Goal: Task Accomplishment & Management: Manage account settings

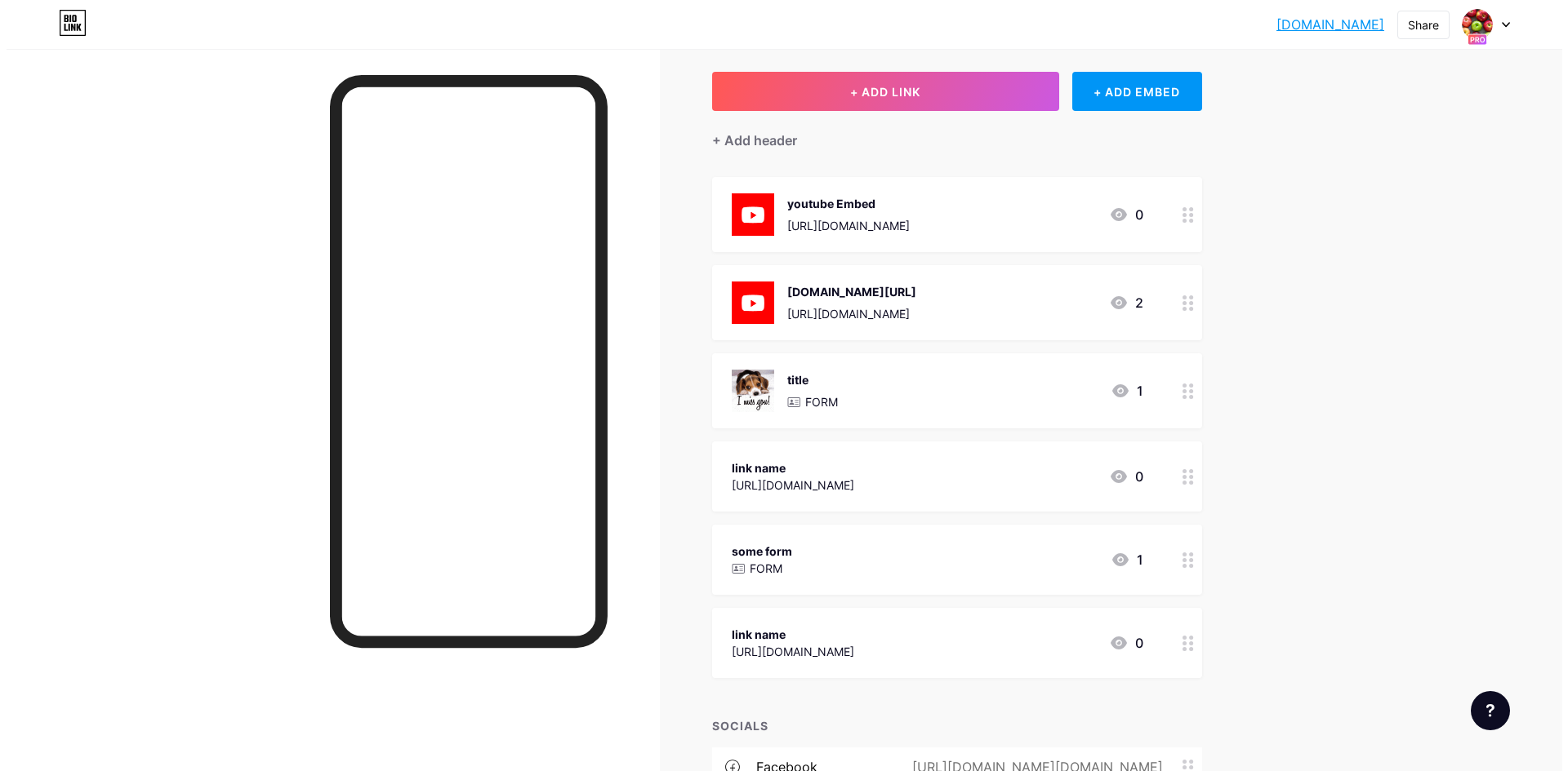
scroll to position [82, 0]
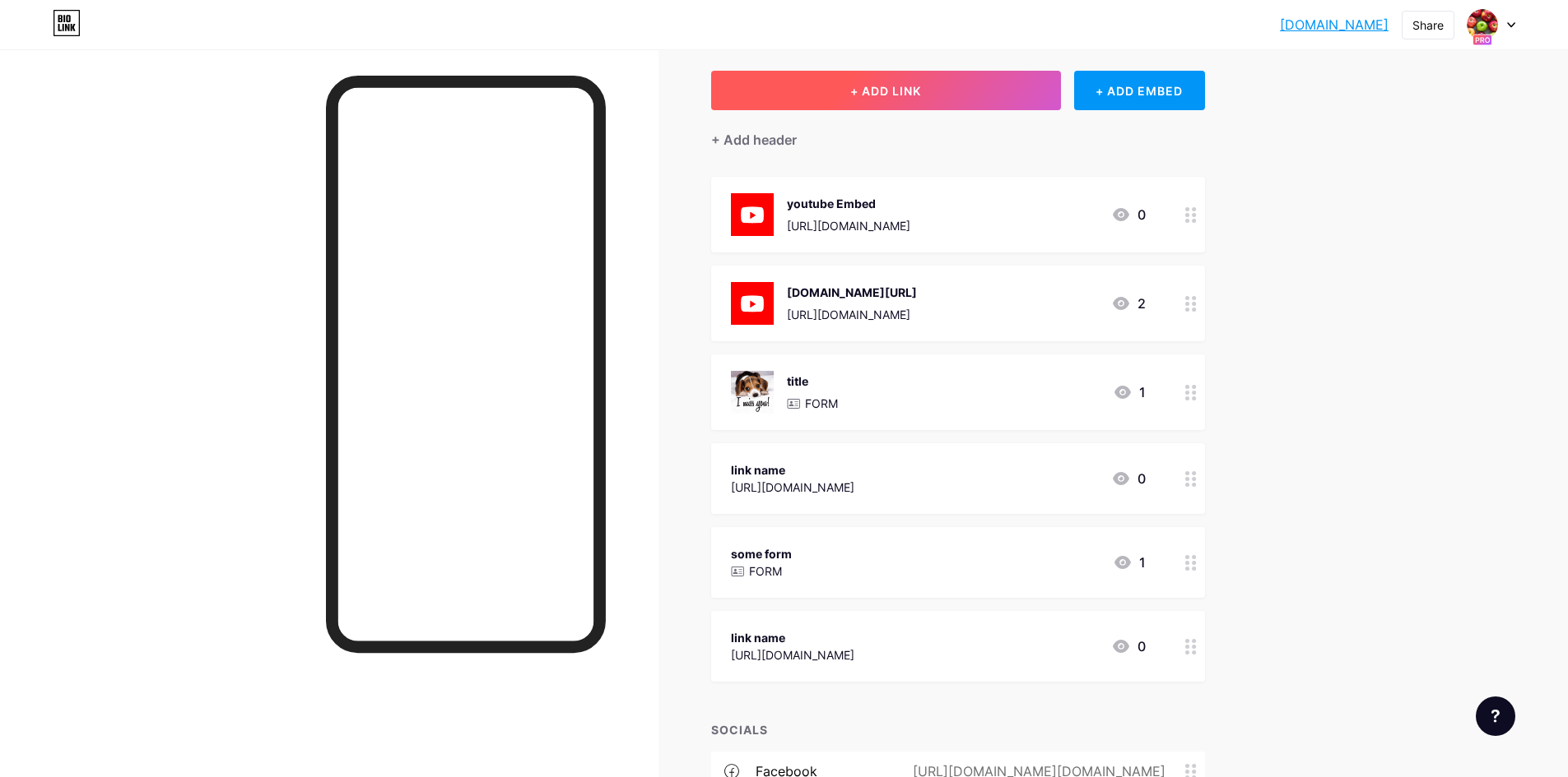
click at [916, 99] on button "+ ADD LINK" at bounding box center [886, 90] width 350 height 40
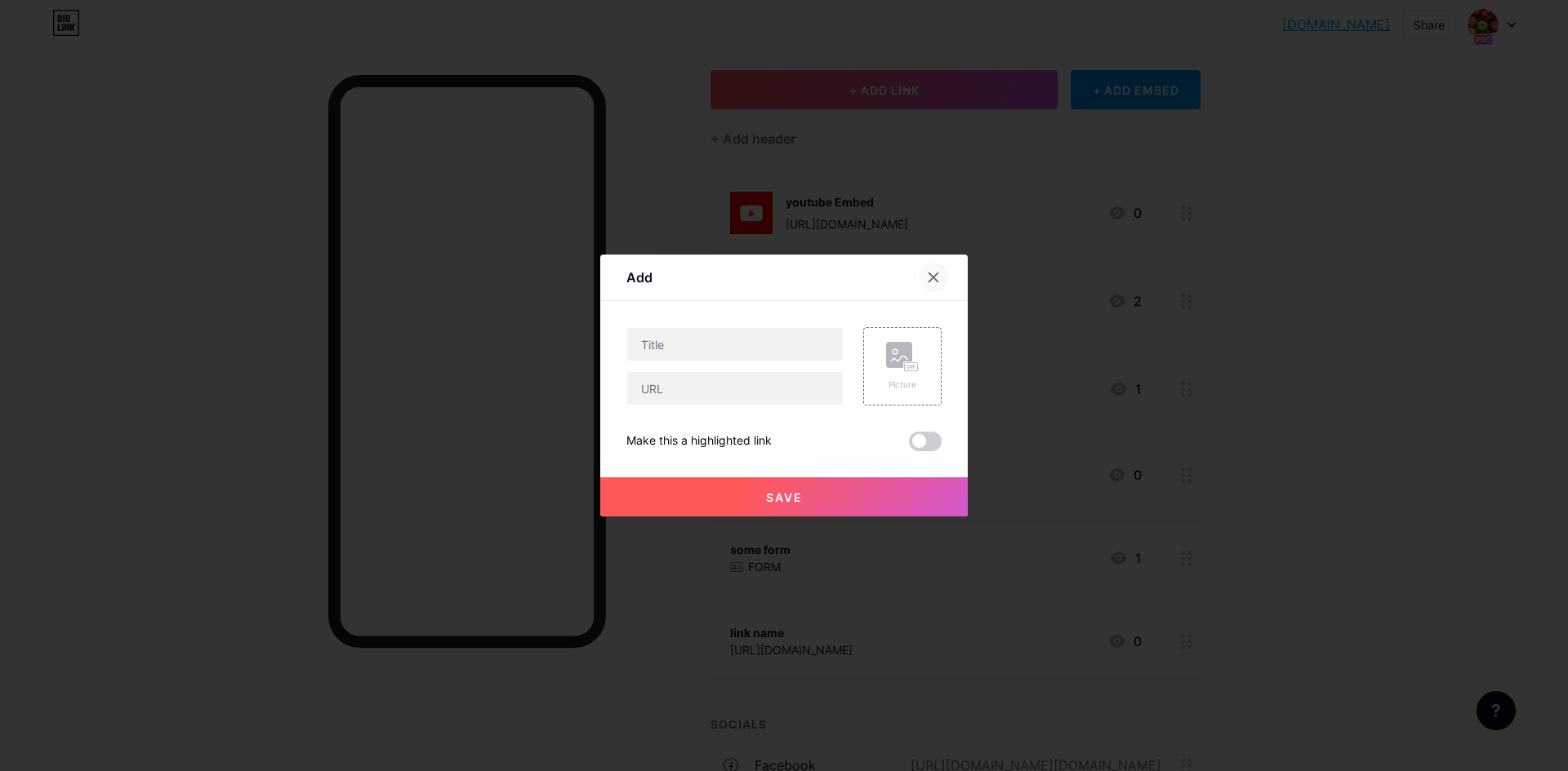
click at [929, 282] on icon at bounding box center [934, 278] width 14 height 14
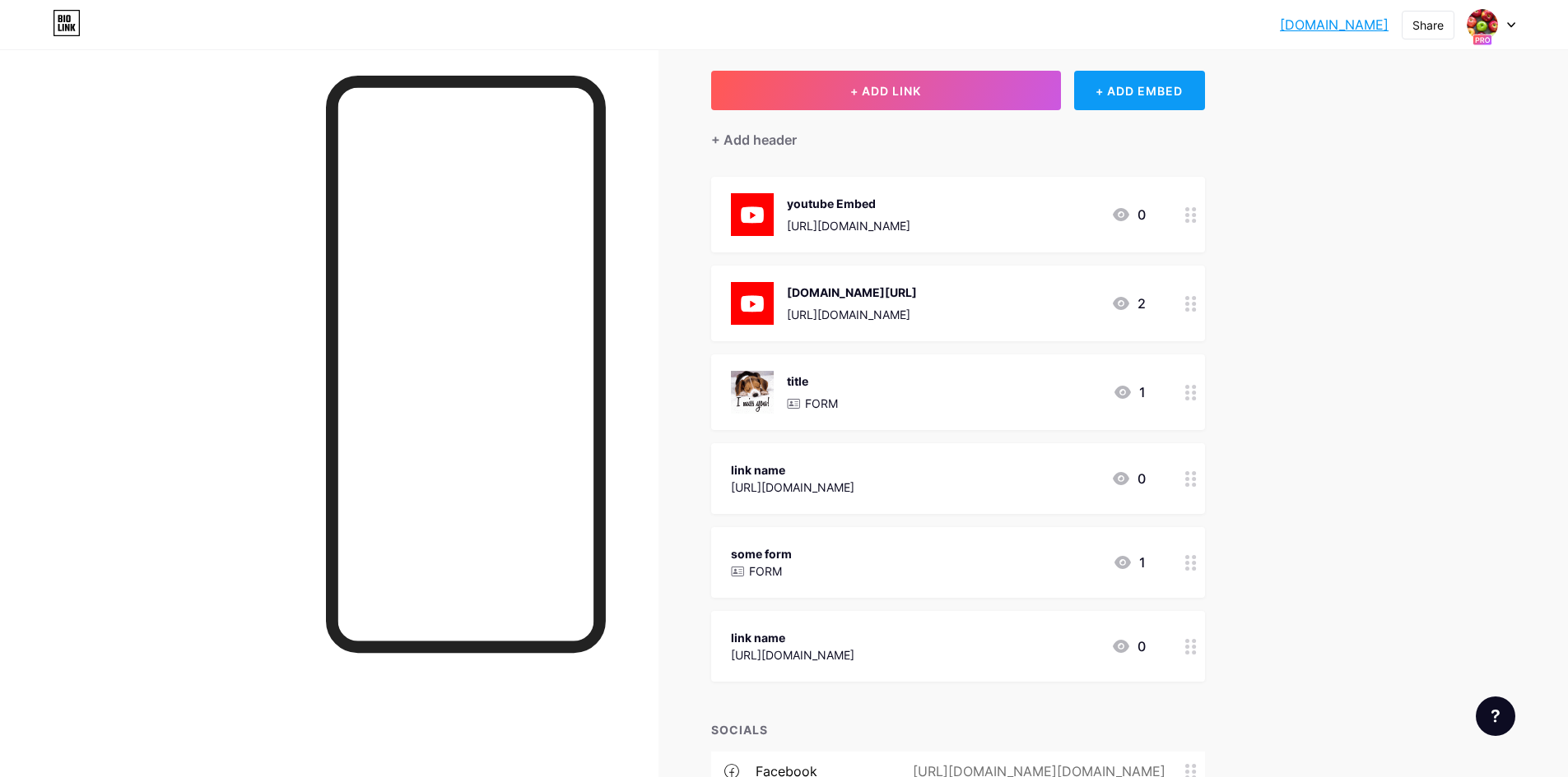
click at [1119, 98] on div "+ ADD EMBED" at bounding box center [1139, 90] width 131 height 40
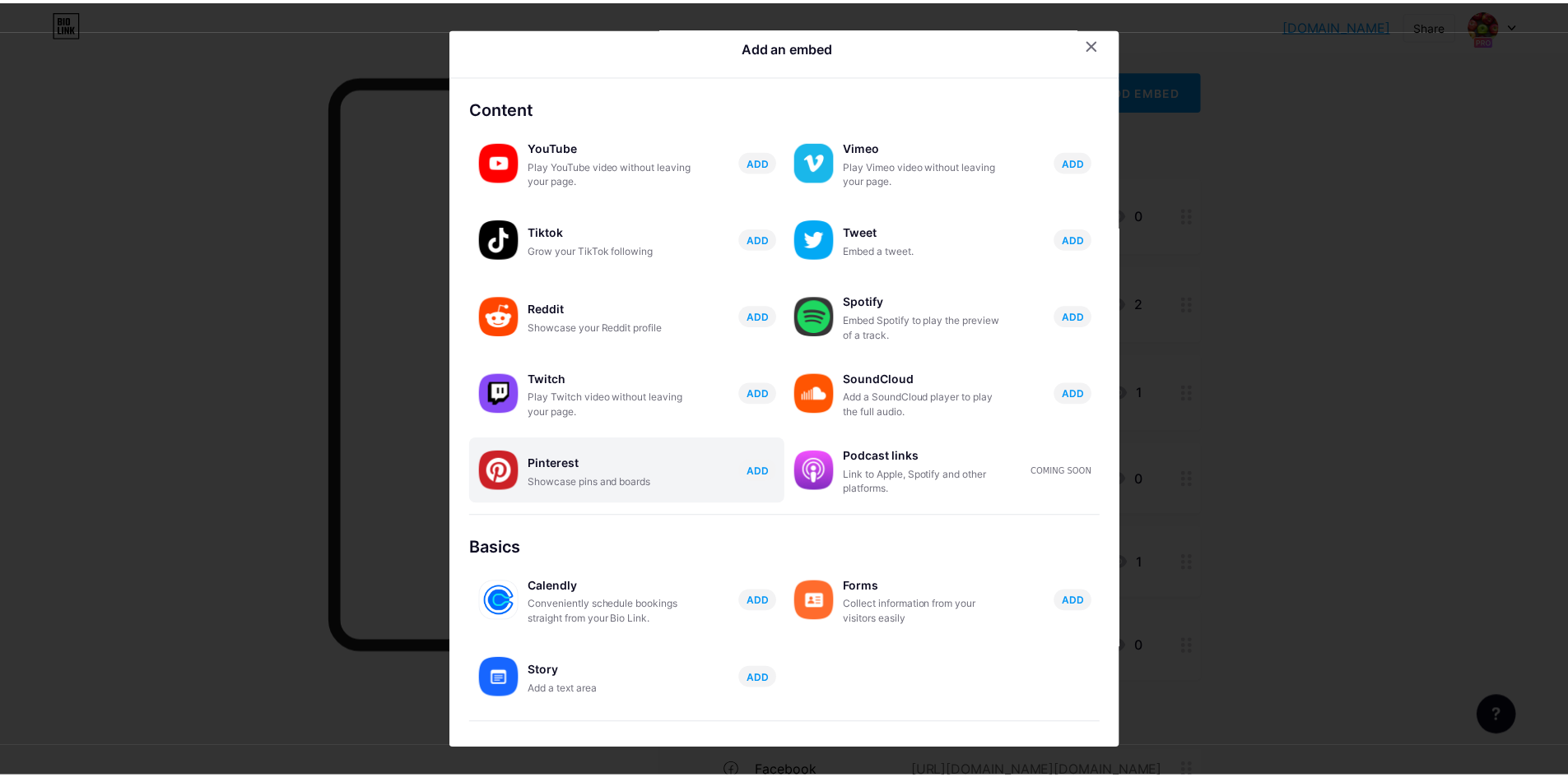
scroll to position [0, 0]
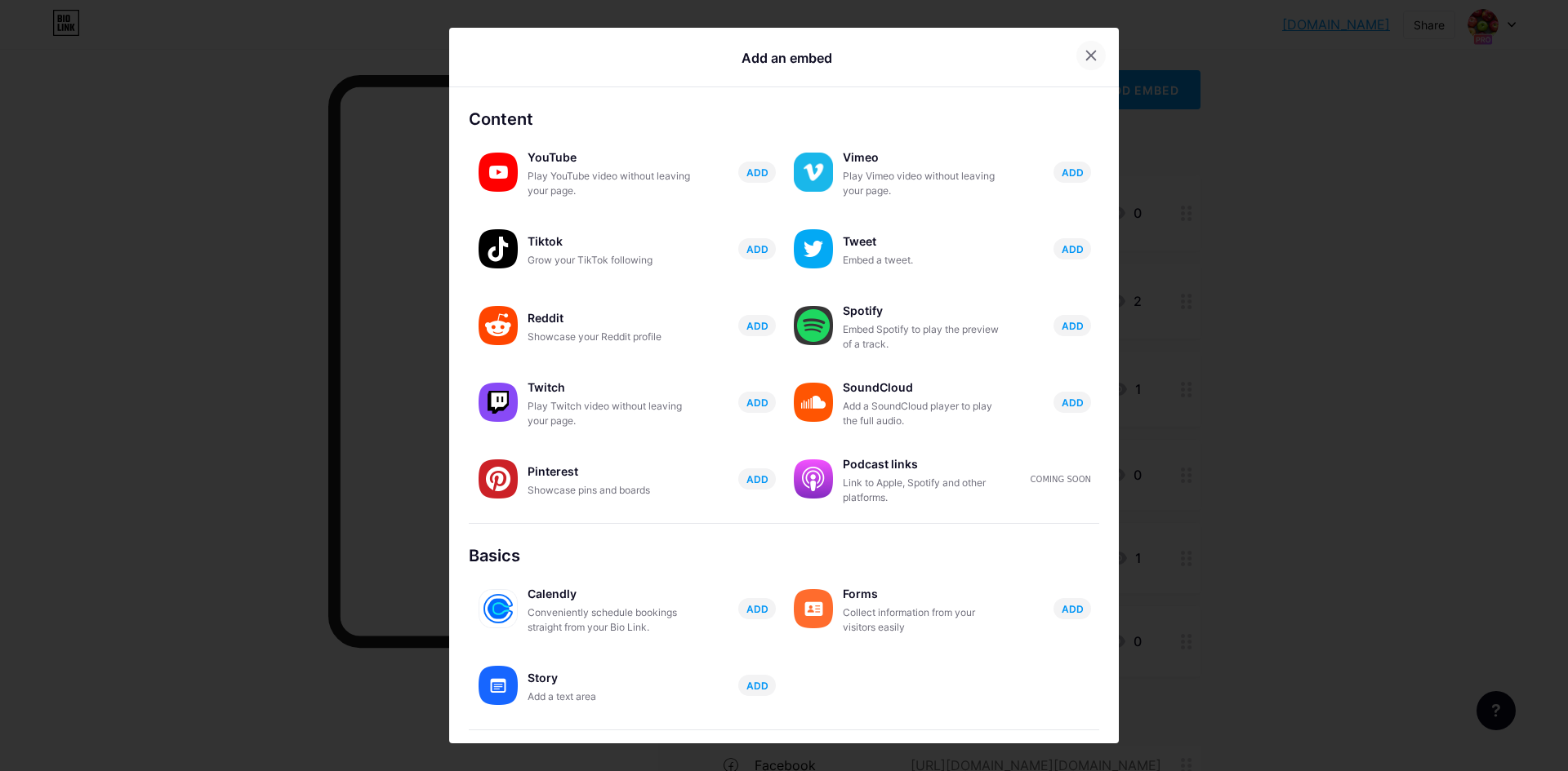
click at [1087, 59] on icon at bounding box center [1091, 55] width 9 height 9
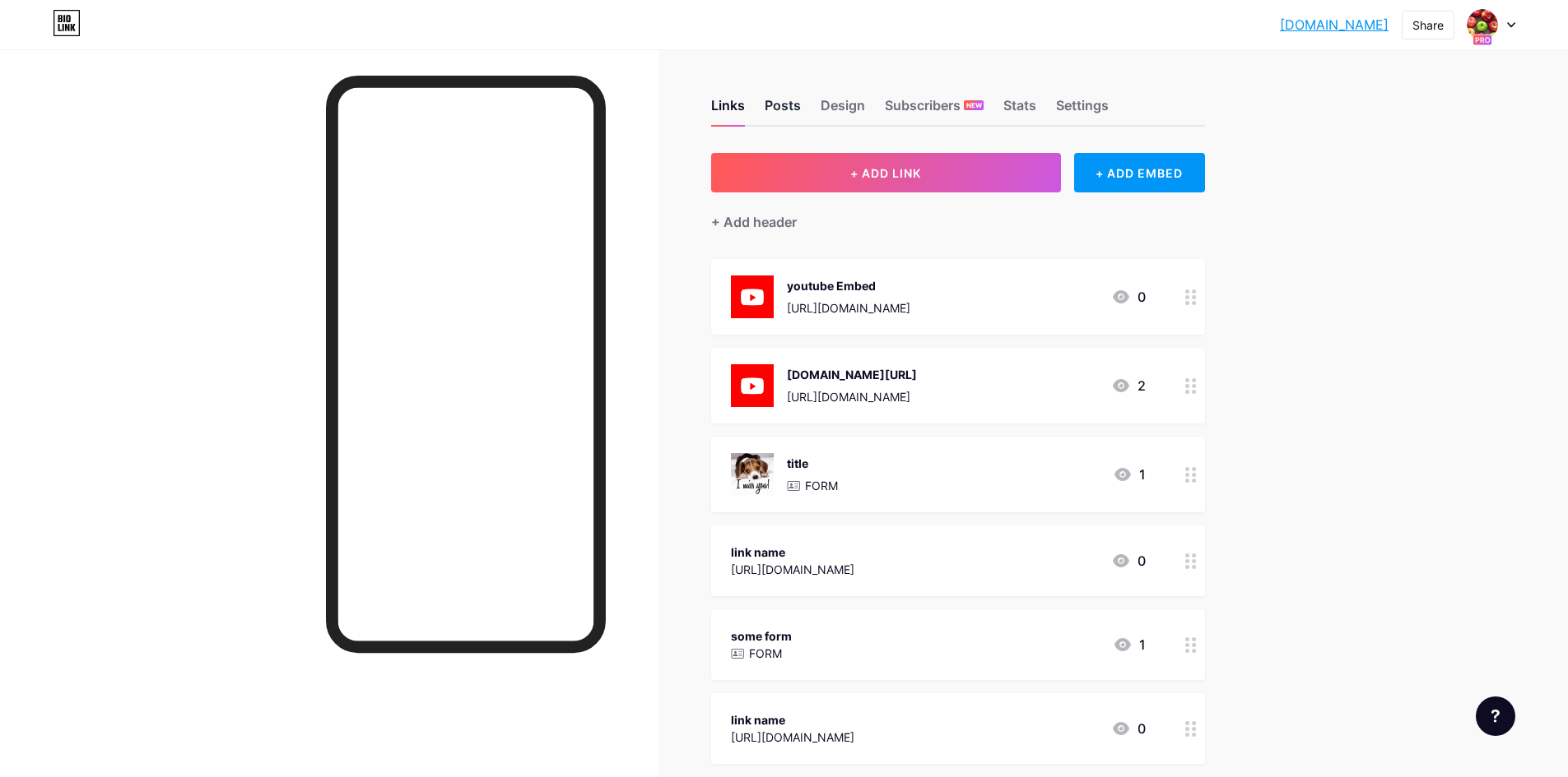
click at [784, 103] on div "Posts" at bounding box center [782, 110] width 36 height 29
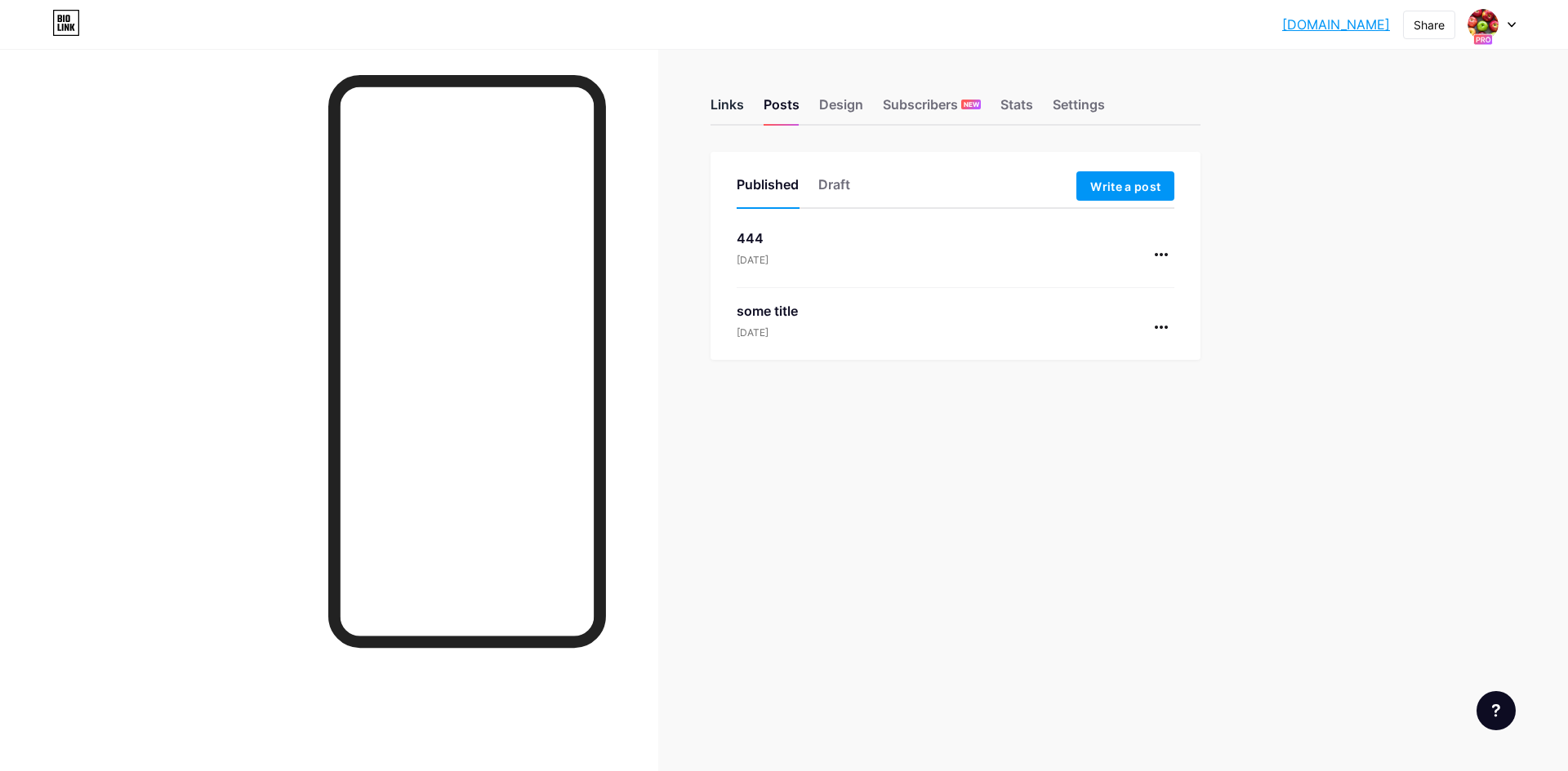
click at [729, 106] on div "Links" at bounding box center [727, 109] width 34 height 29
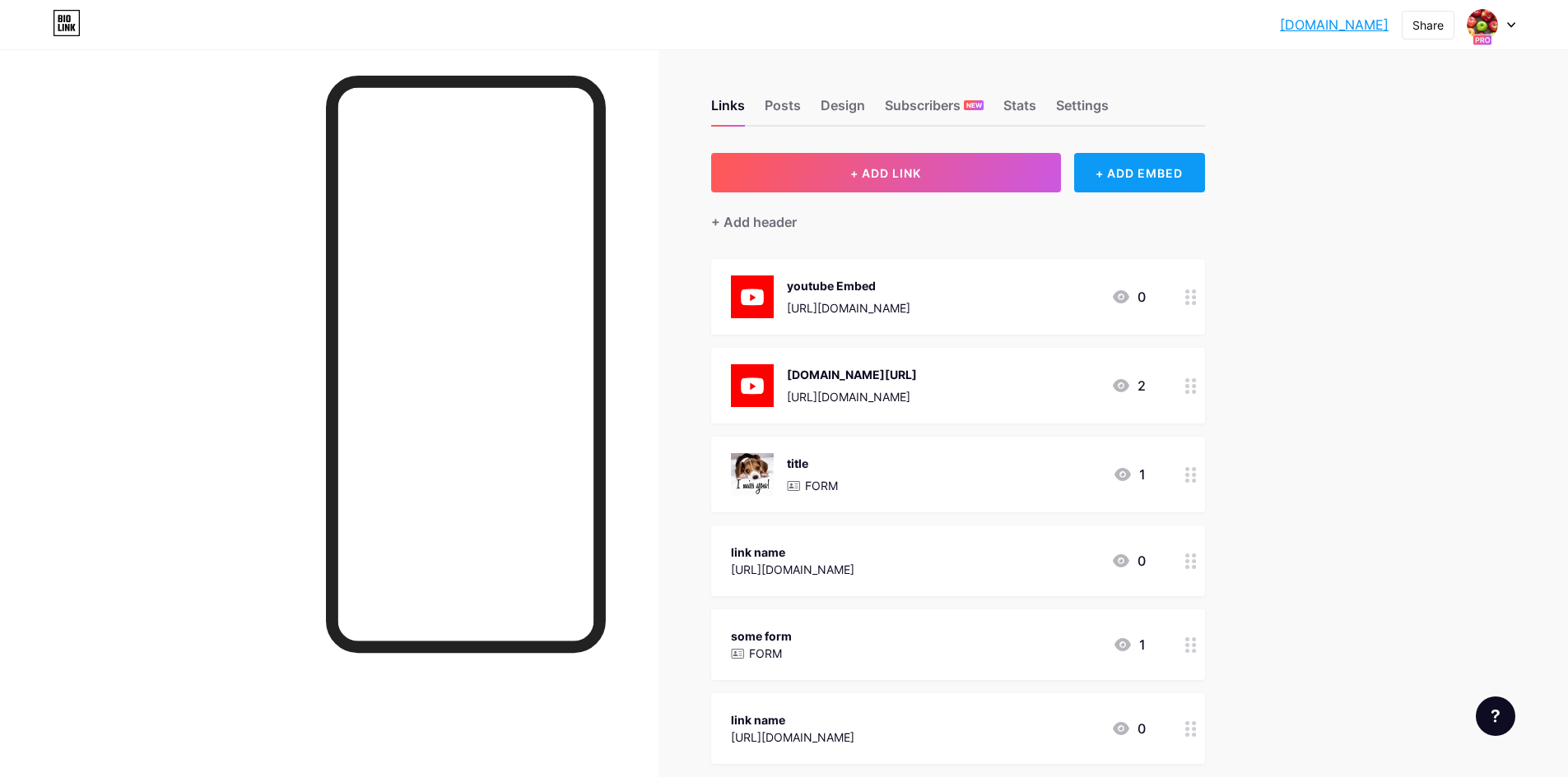
click at [1141, 171] on div "+ ADD EMBED" at bounding box center [1139, 172] width 131 height 40
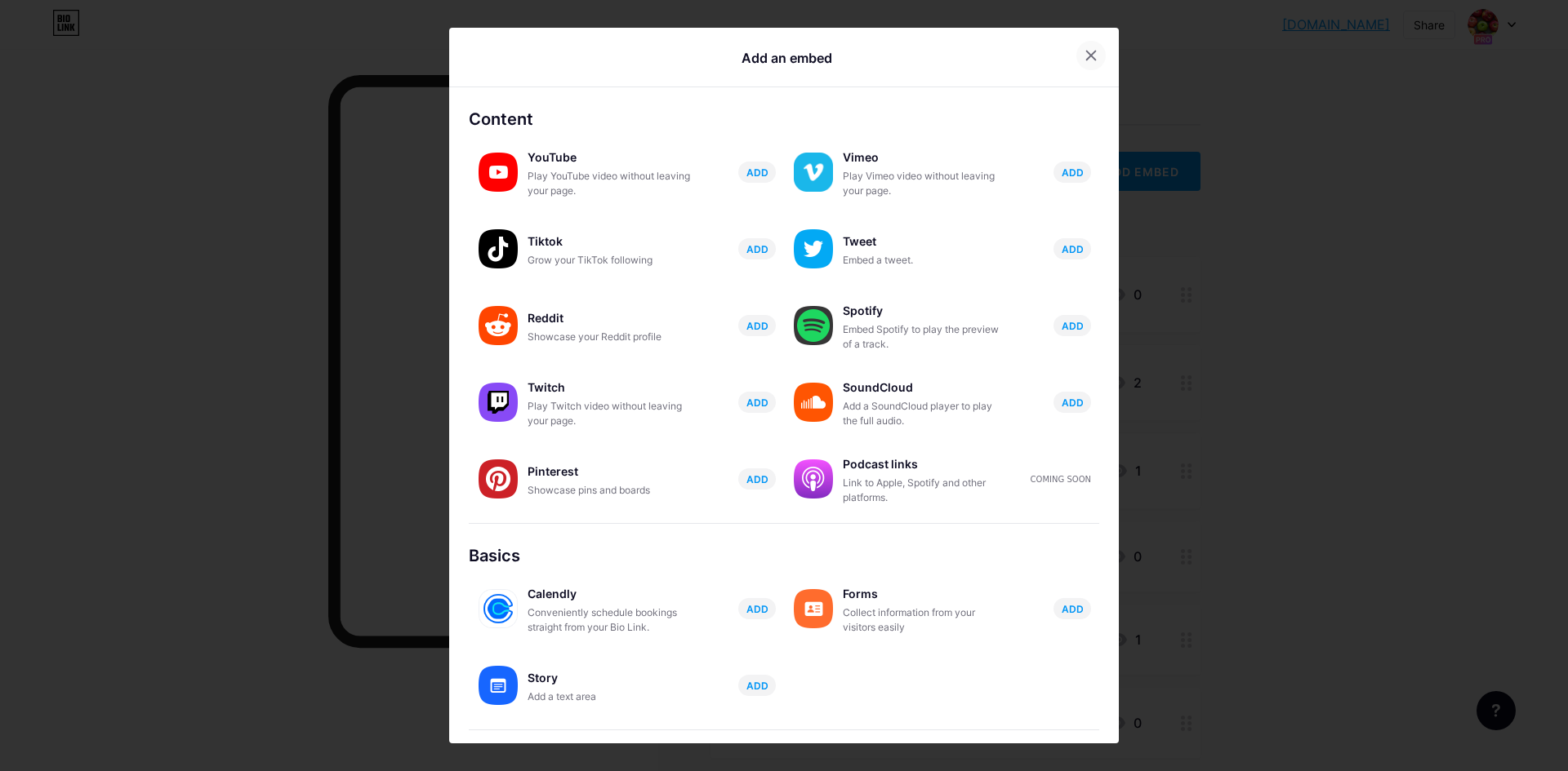
click at [1087, 54] on icon at bounding box center [1091, 55] width 9 height 9
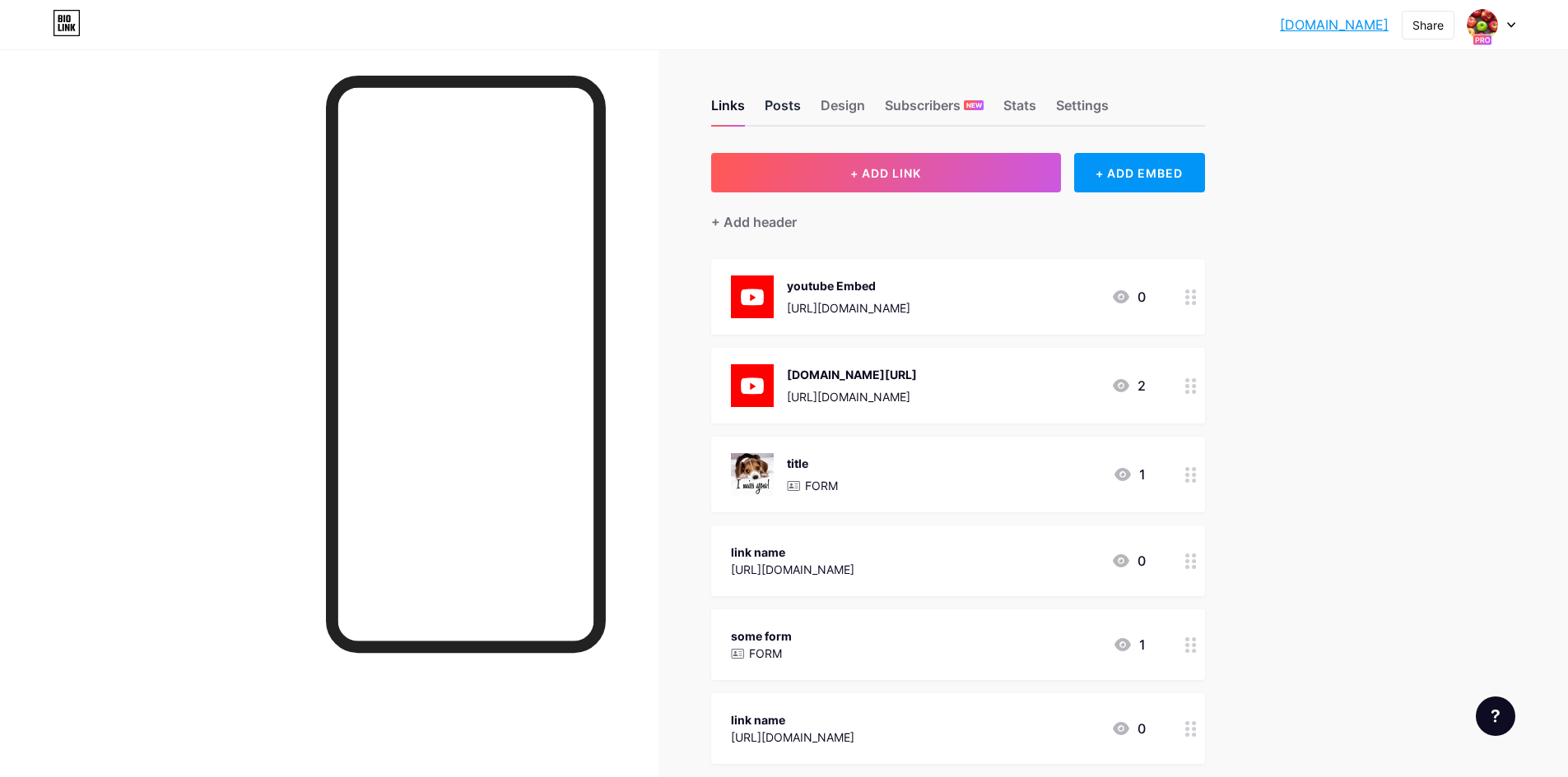
click at [788, 106] on div "Posts" at bounding box center [782, 110] width 36 height 29
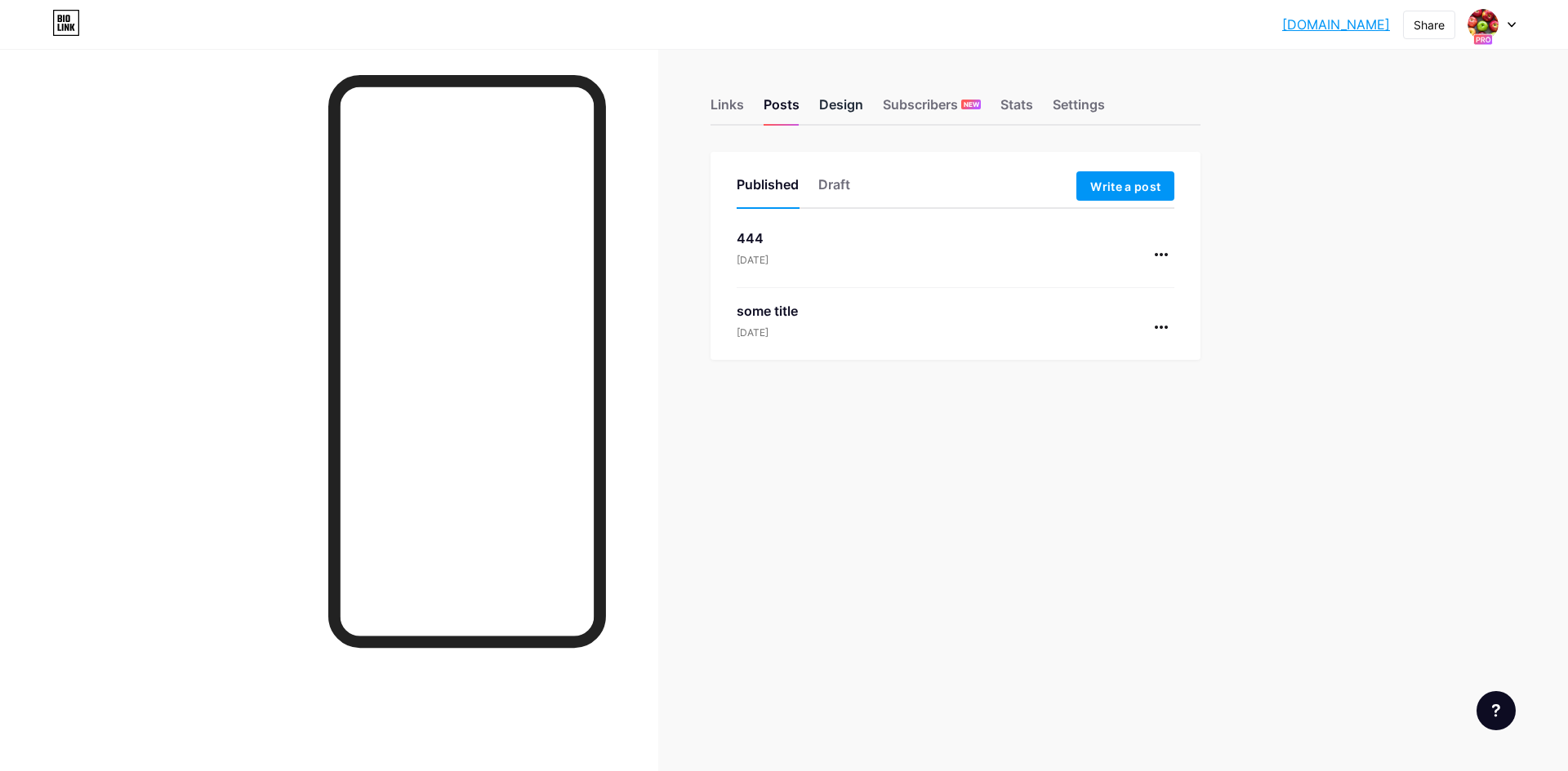
click at [826, 109] on div "Design" at bounding box center [842, 109] width 44 height 29
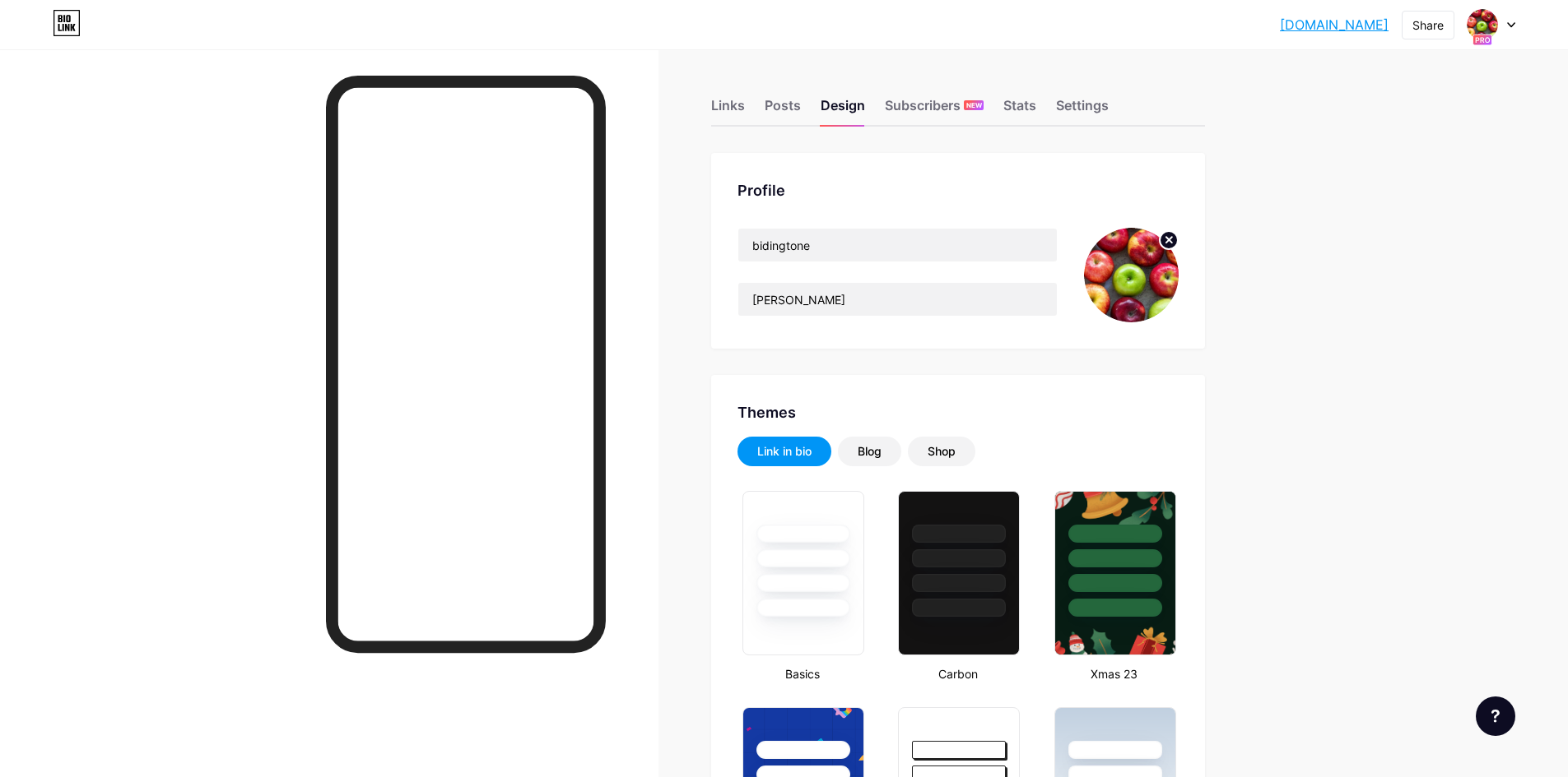
type input "#000000"
click at [947, 108] on div "Subscribers NEW" at bounding box center [934, 110] width 99 height 29
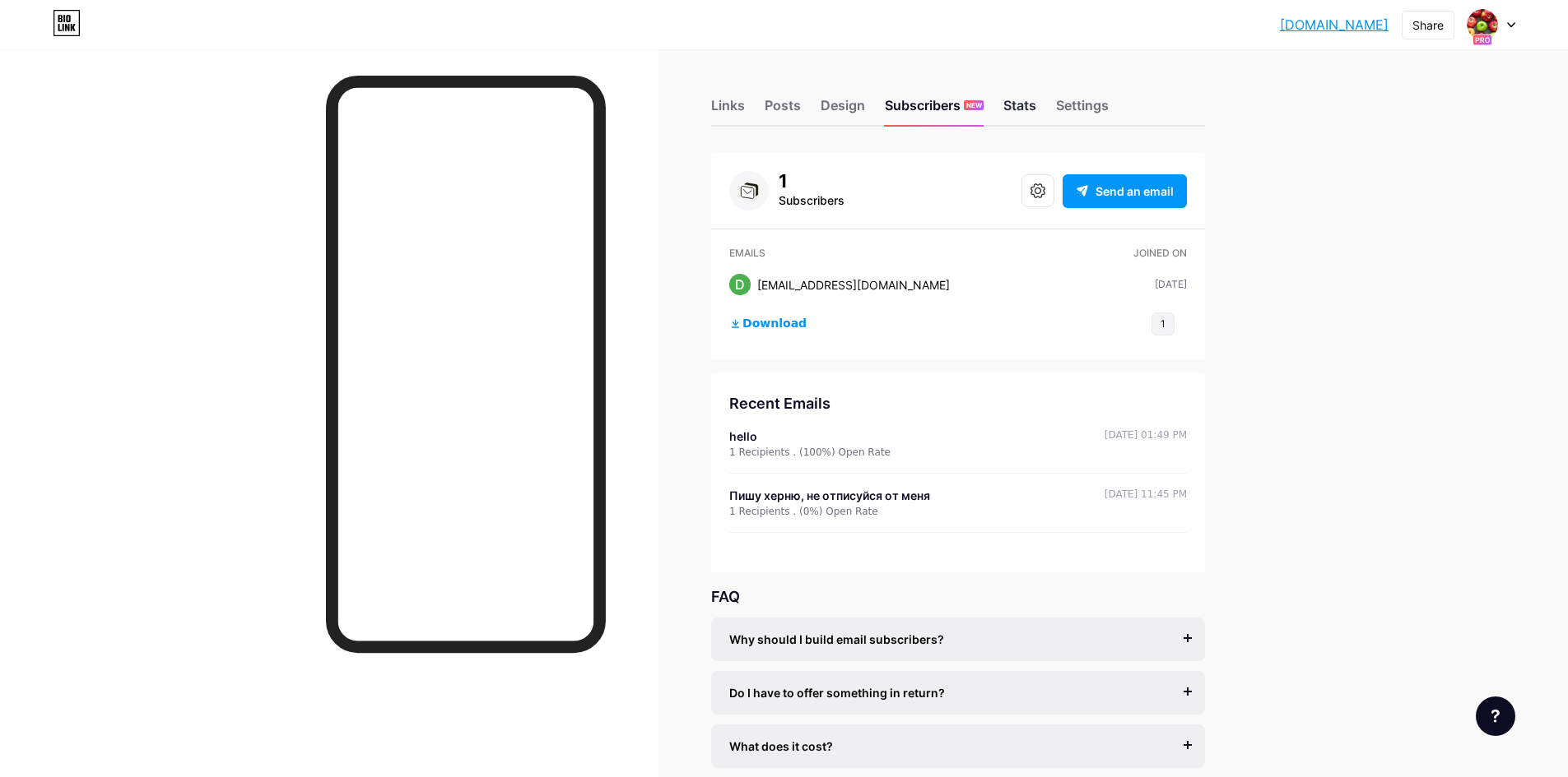
click at [1027, 103] on div "Stats" at bounding box center [1019, 110] width 33 height 29
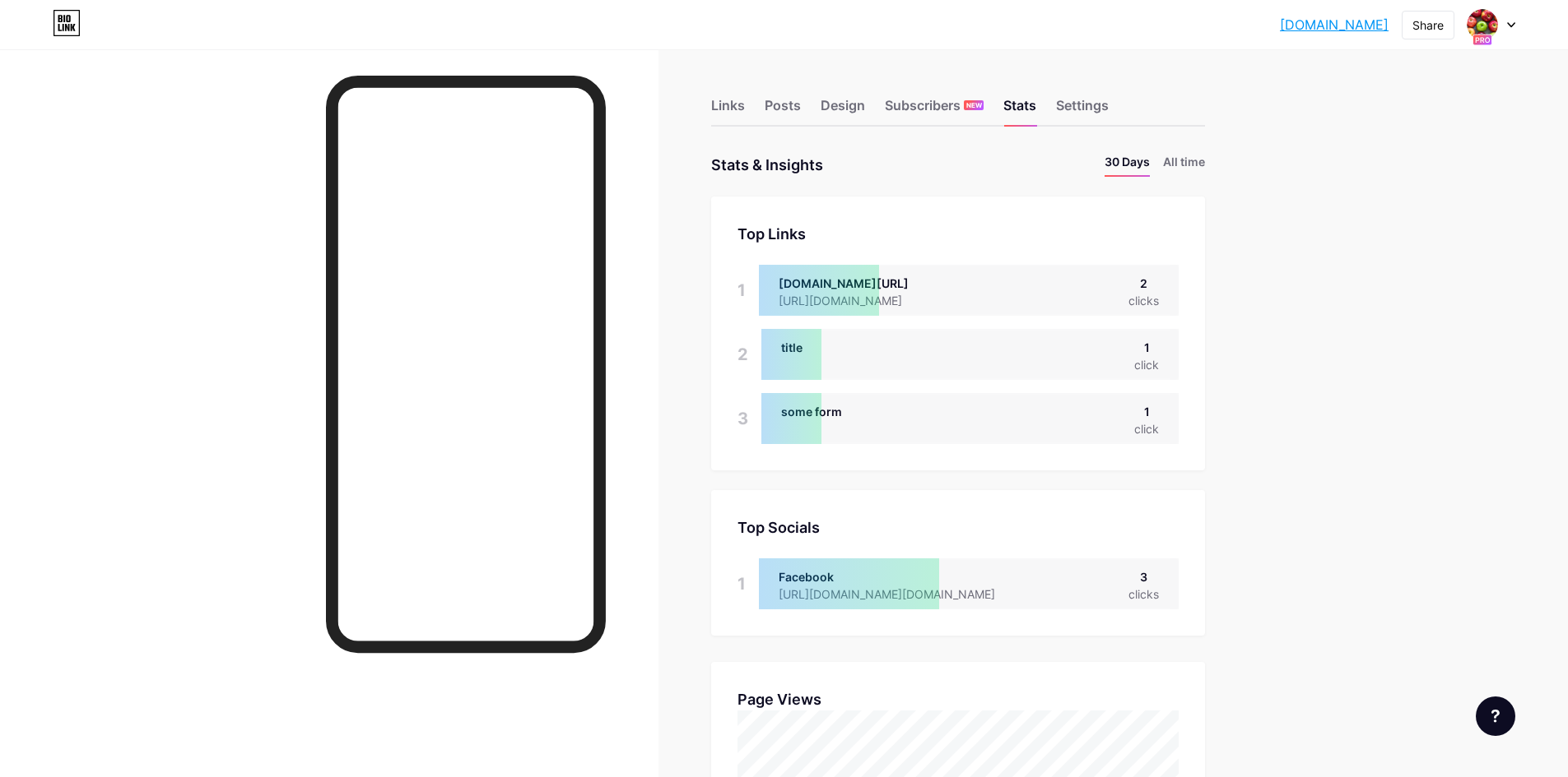
scroll to position [777, 1568]
click at [1076, 108] on div "Settings" at bounding box center [1082, 110] width 53 height 29
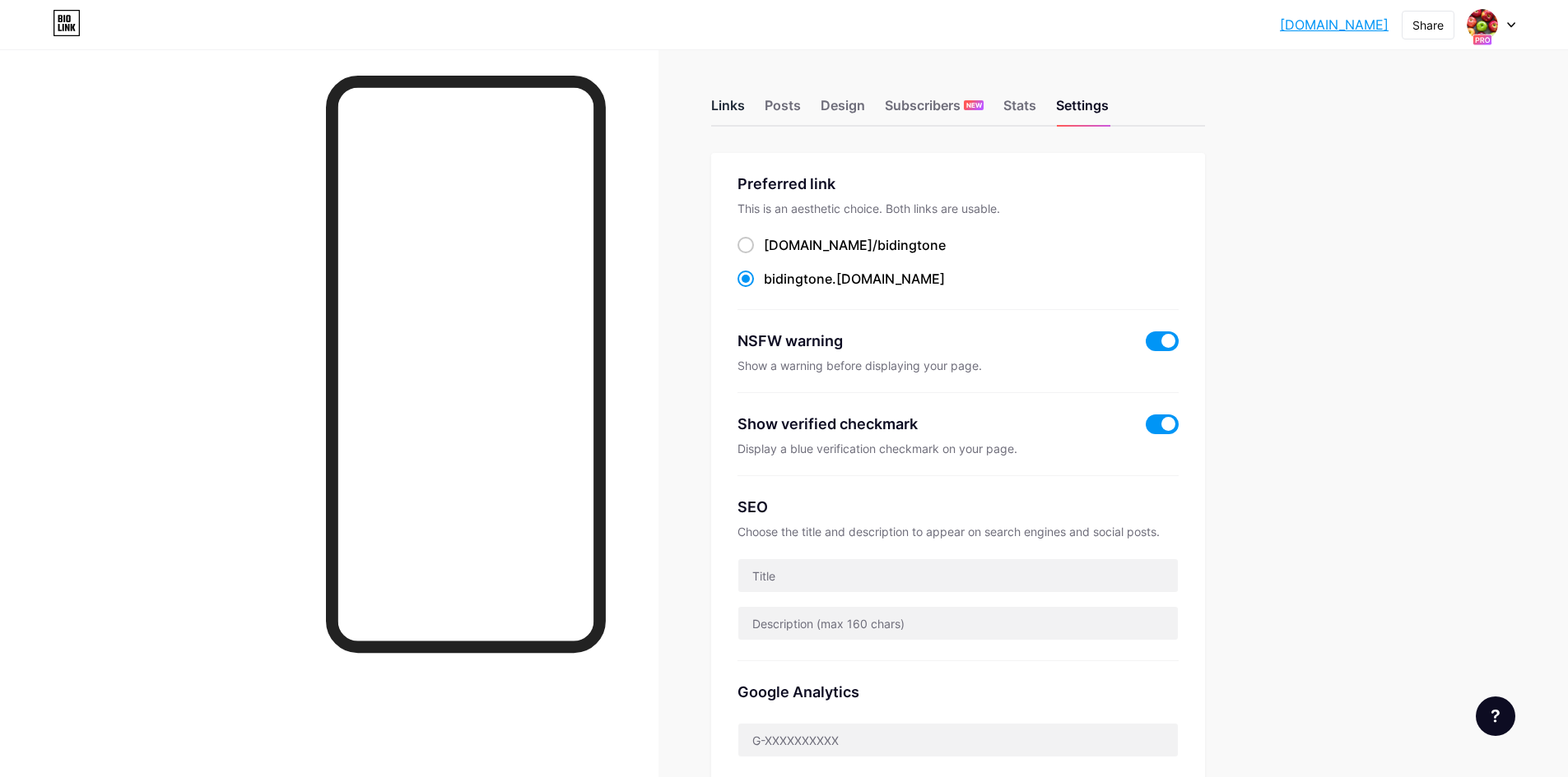
click at [725, 110] on div "Links" at bounding box center [728, 110] width 34 height 29
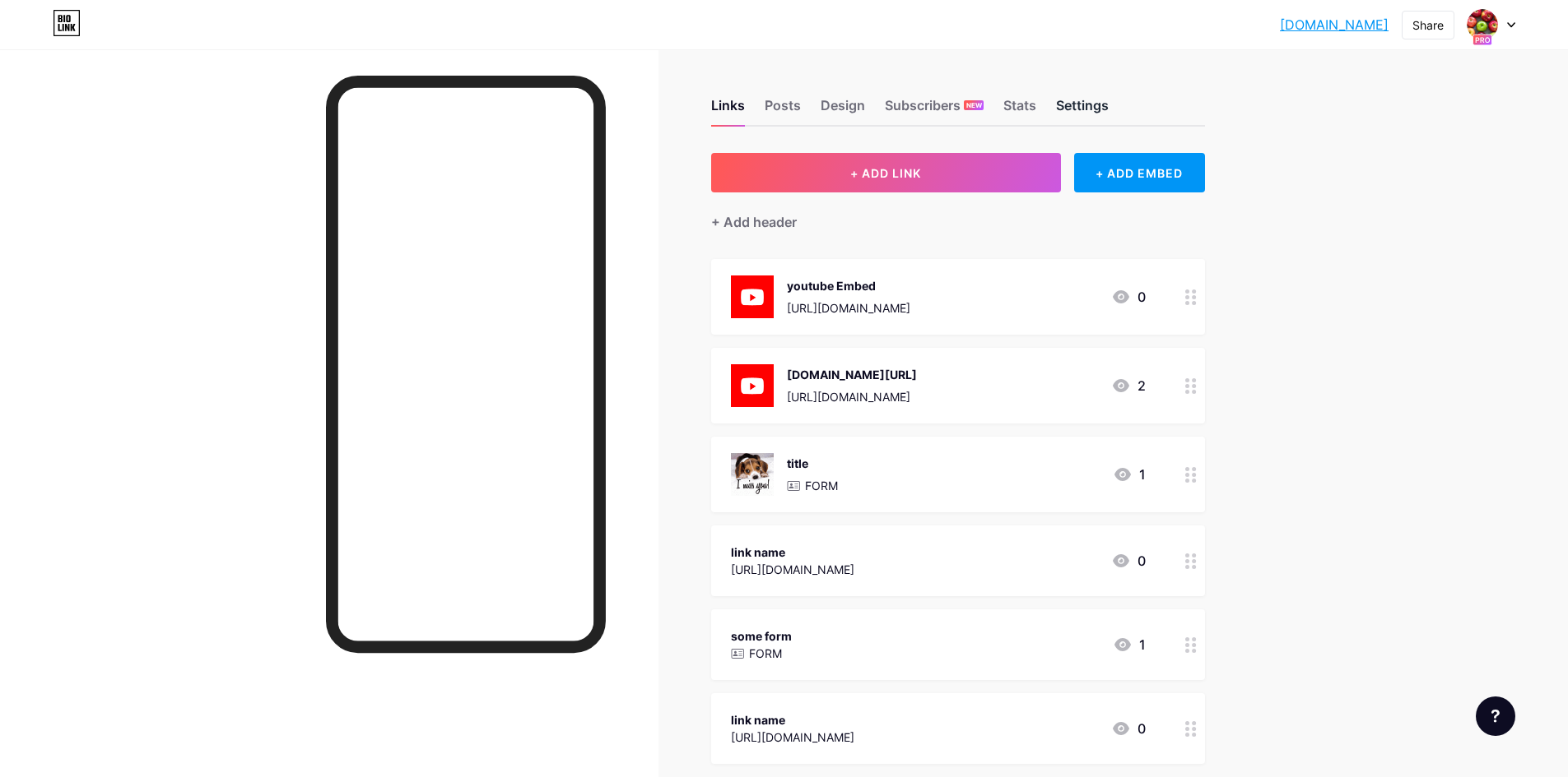
click at [1090, 104] on div "Settings" at bounding box center [1082, 110] width 53 height 29
click at [792, 104] on div "Posts" at bounding box center [782, 110] width 36 height 29
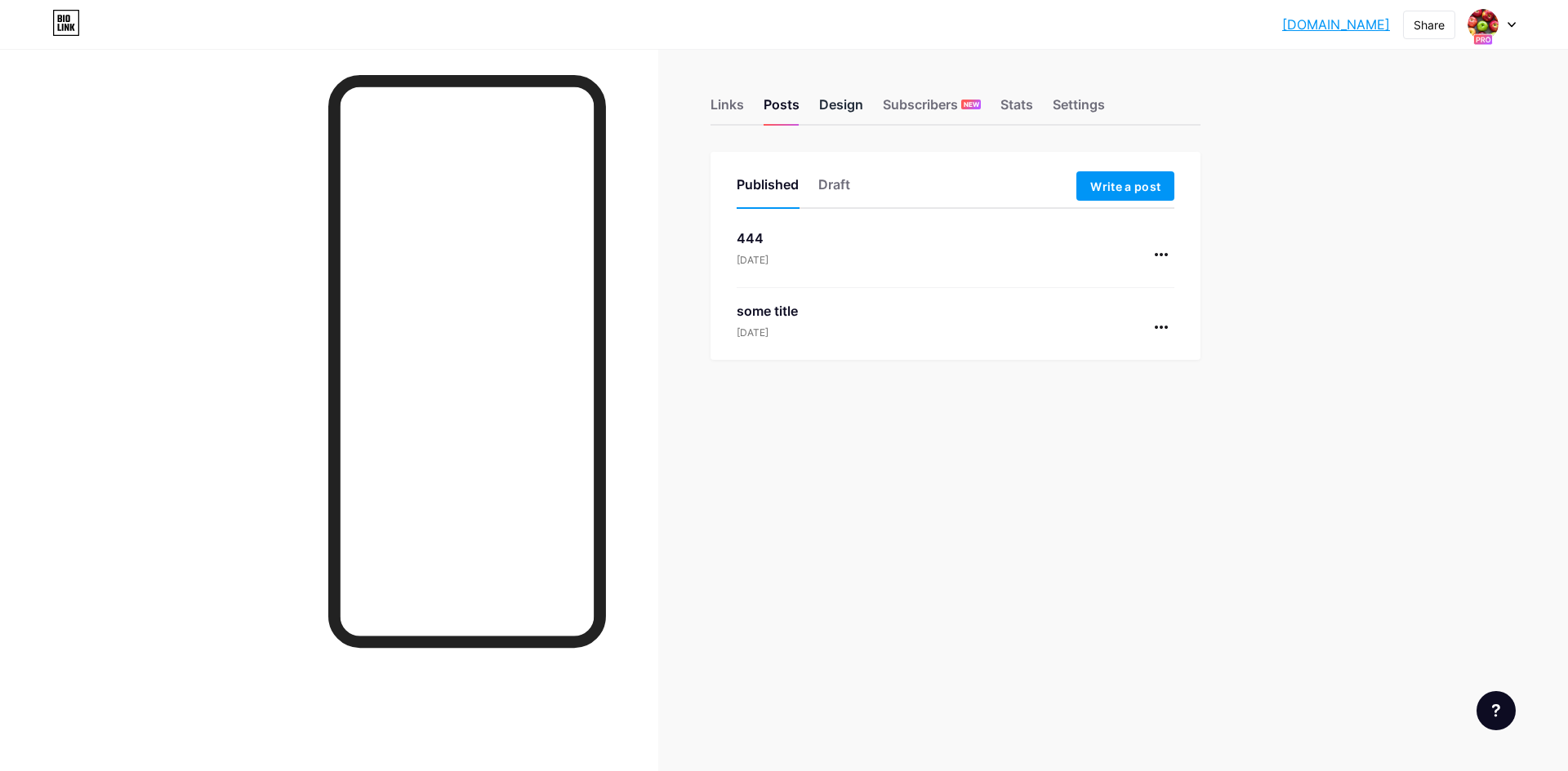
click at [859, 102] on div "Design" at bounding box center [842, 109] width 44 height 29
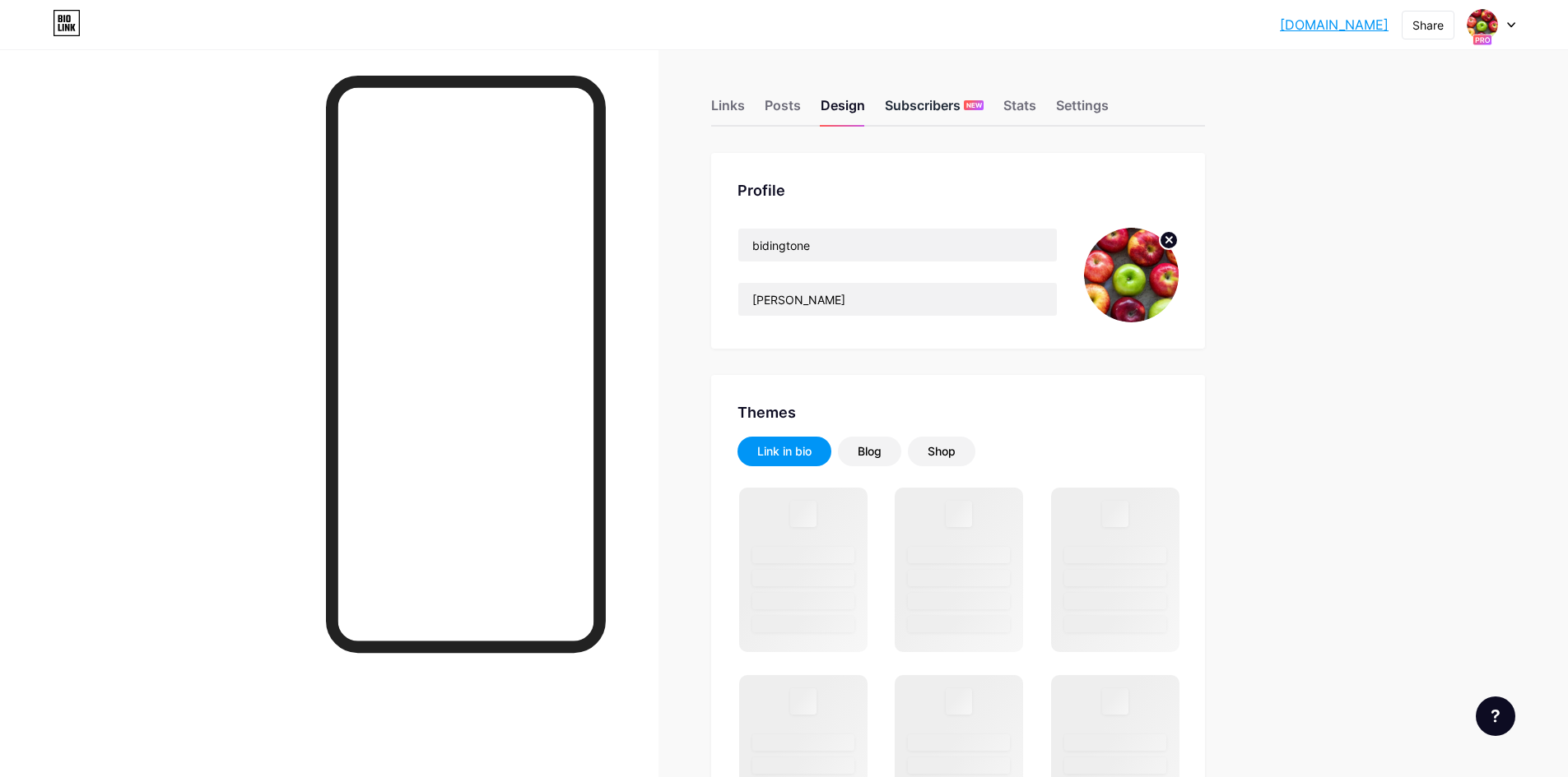
click at [914, 108] on div "Subscribers NEW" at bounding box center [934, 110] width 99 height 29
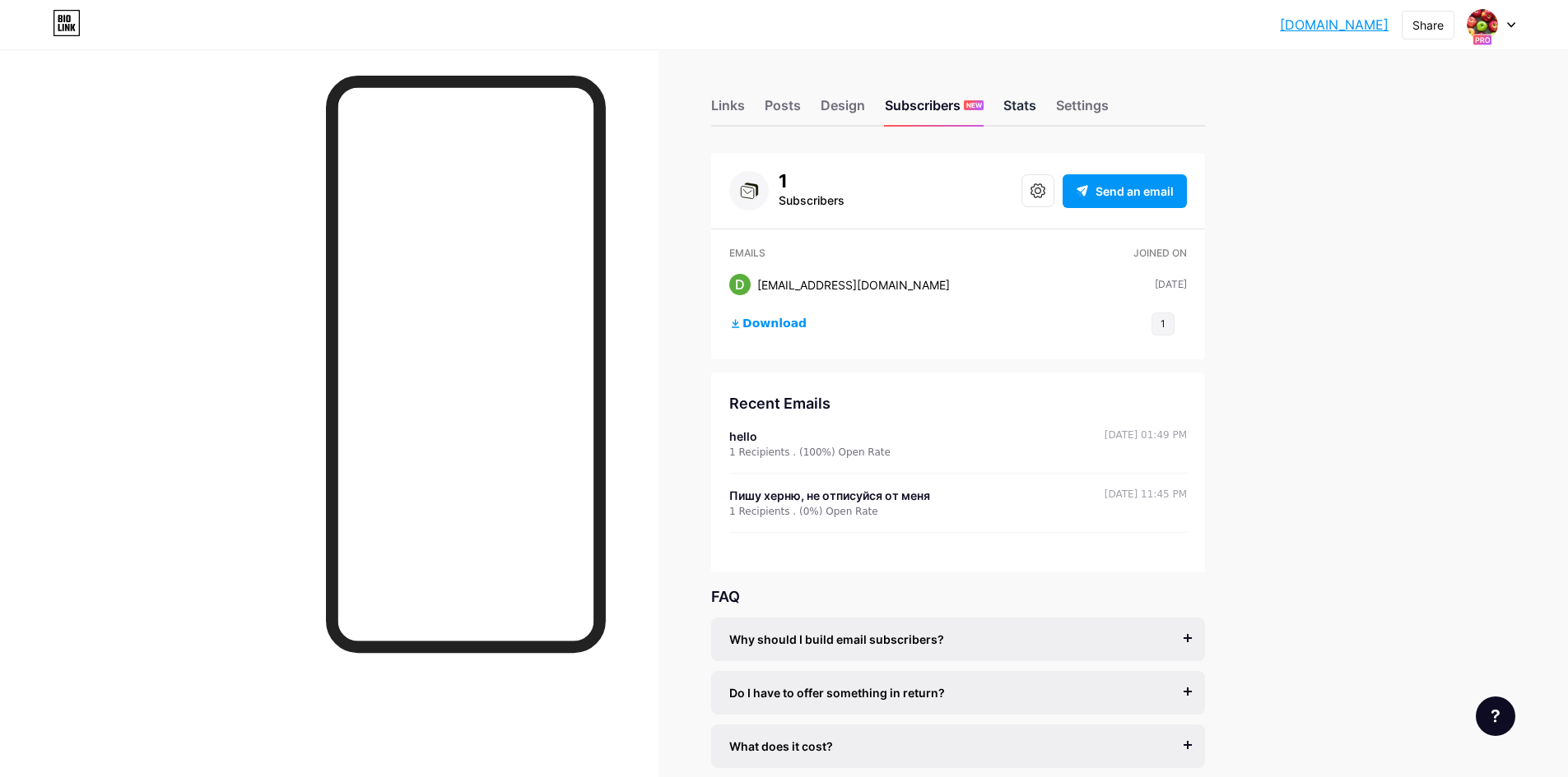
click at [1036, 112] on div "Stats" at bounding box center [1019, 110] width 33 height 29
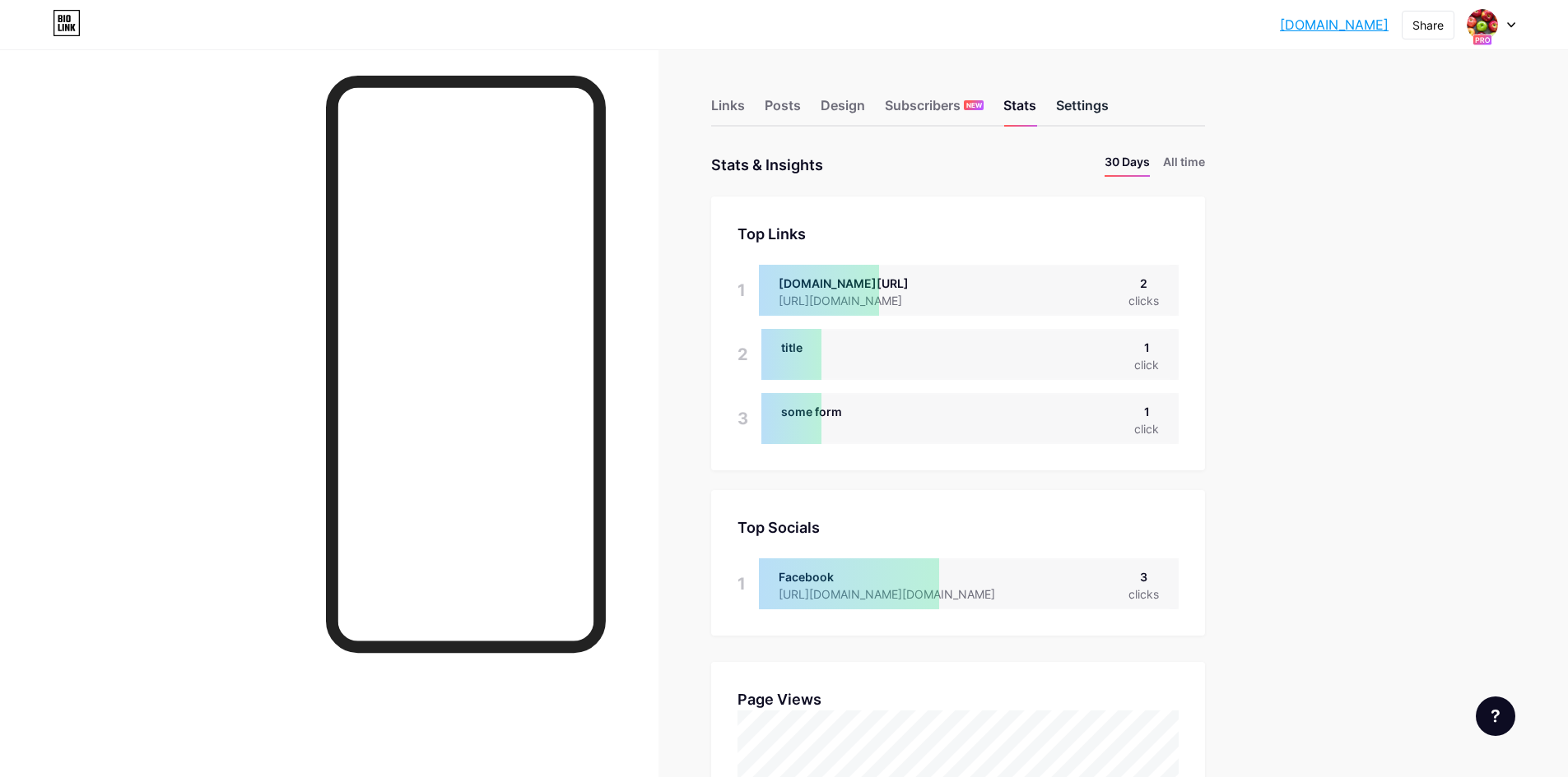
scroll to position [777, 1568]
click at [1082, 113] on div "Settings" at bounding box center [1082, 110] width 53 height 29
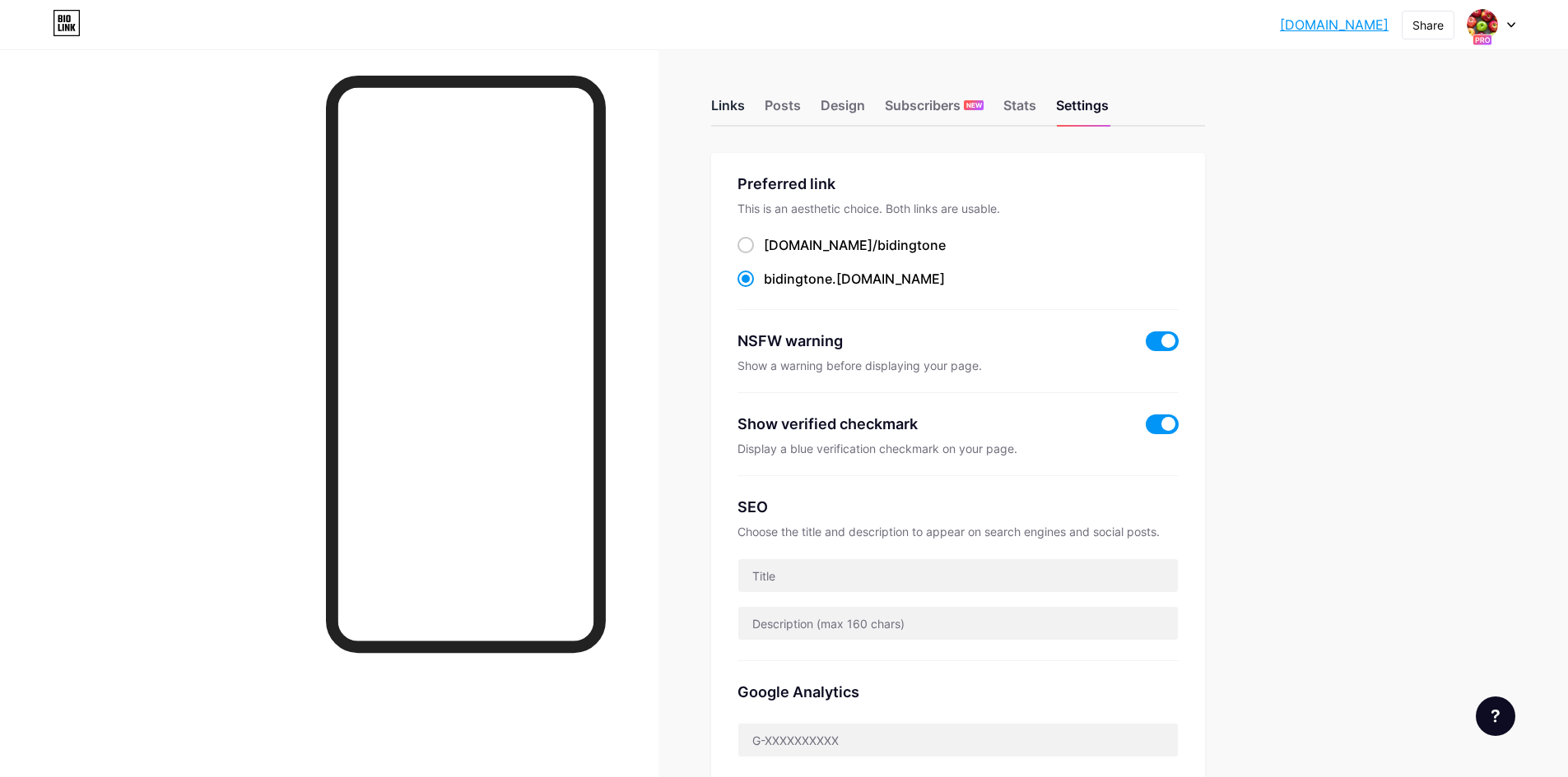
click at [745, 97] on div "Links" at bounding box center [728, 110] width 34 height 29
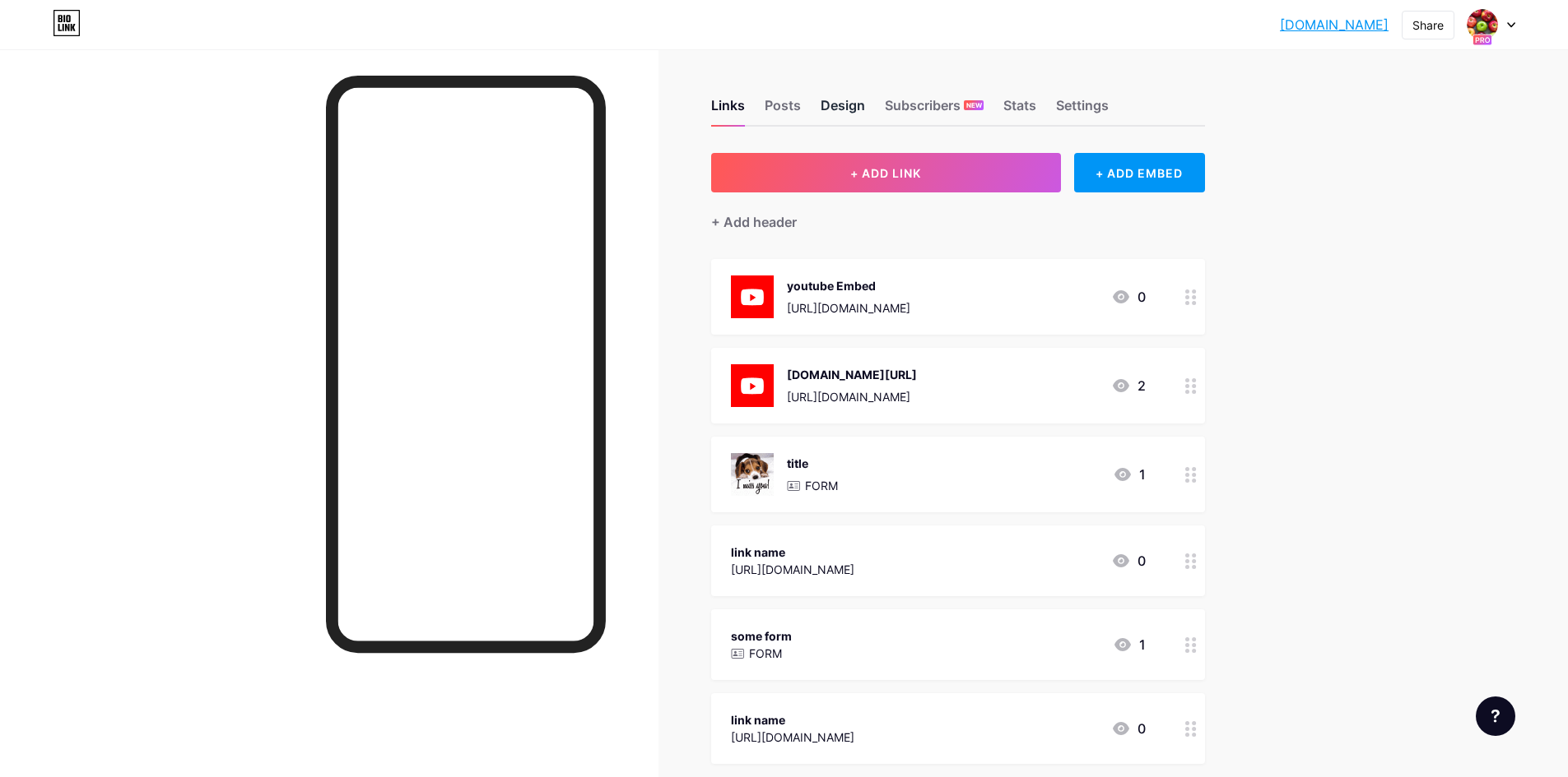
click at [845, 99] on div "Design" at bounding box center [842, 110] width 45 height 29
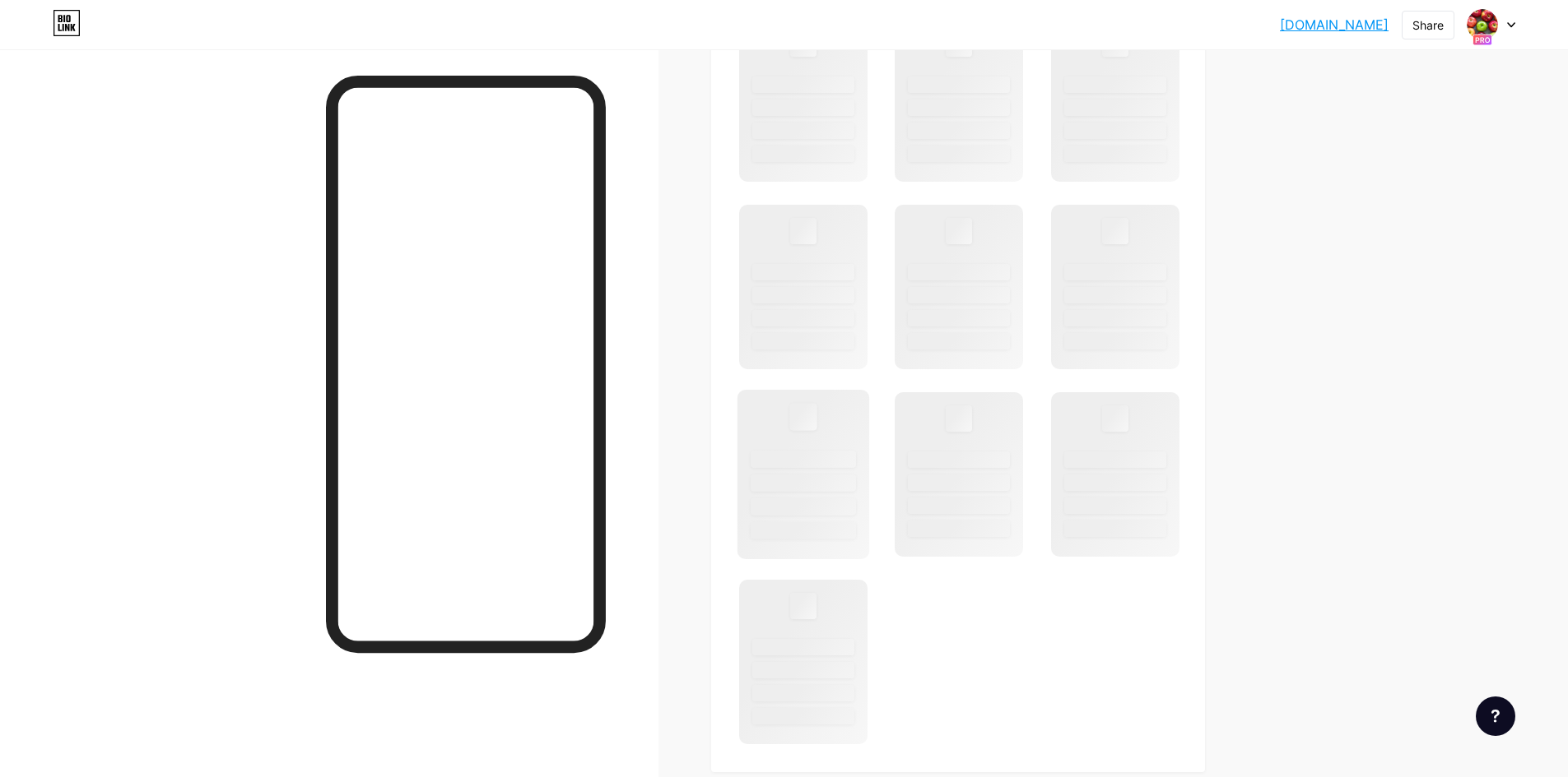
scroll to position [905, 0]
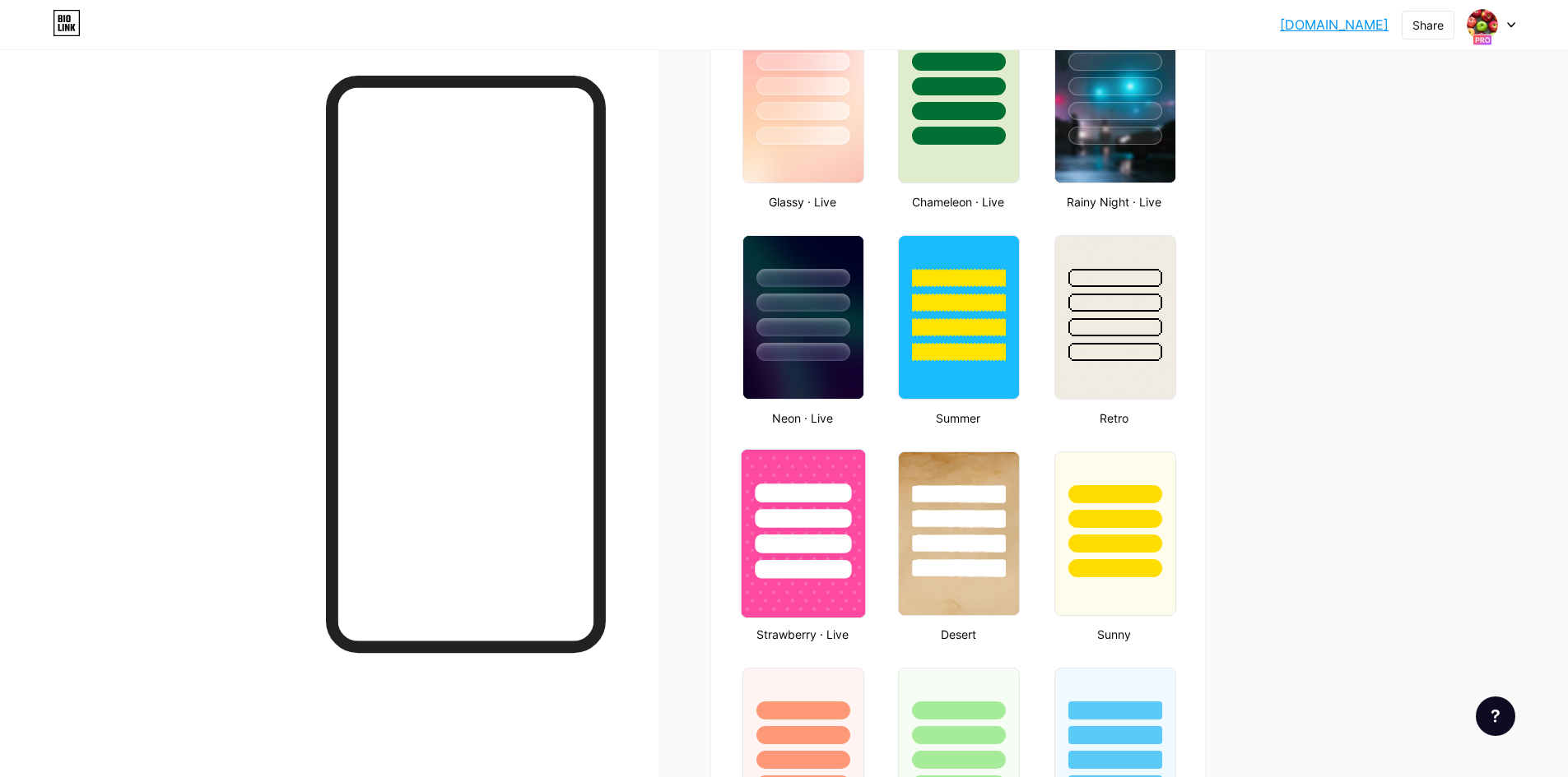
type input "#000000"
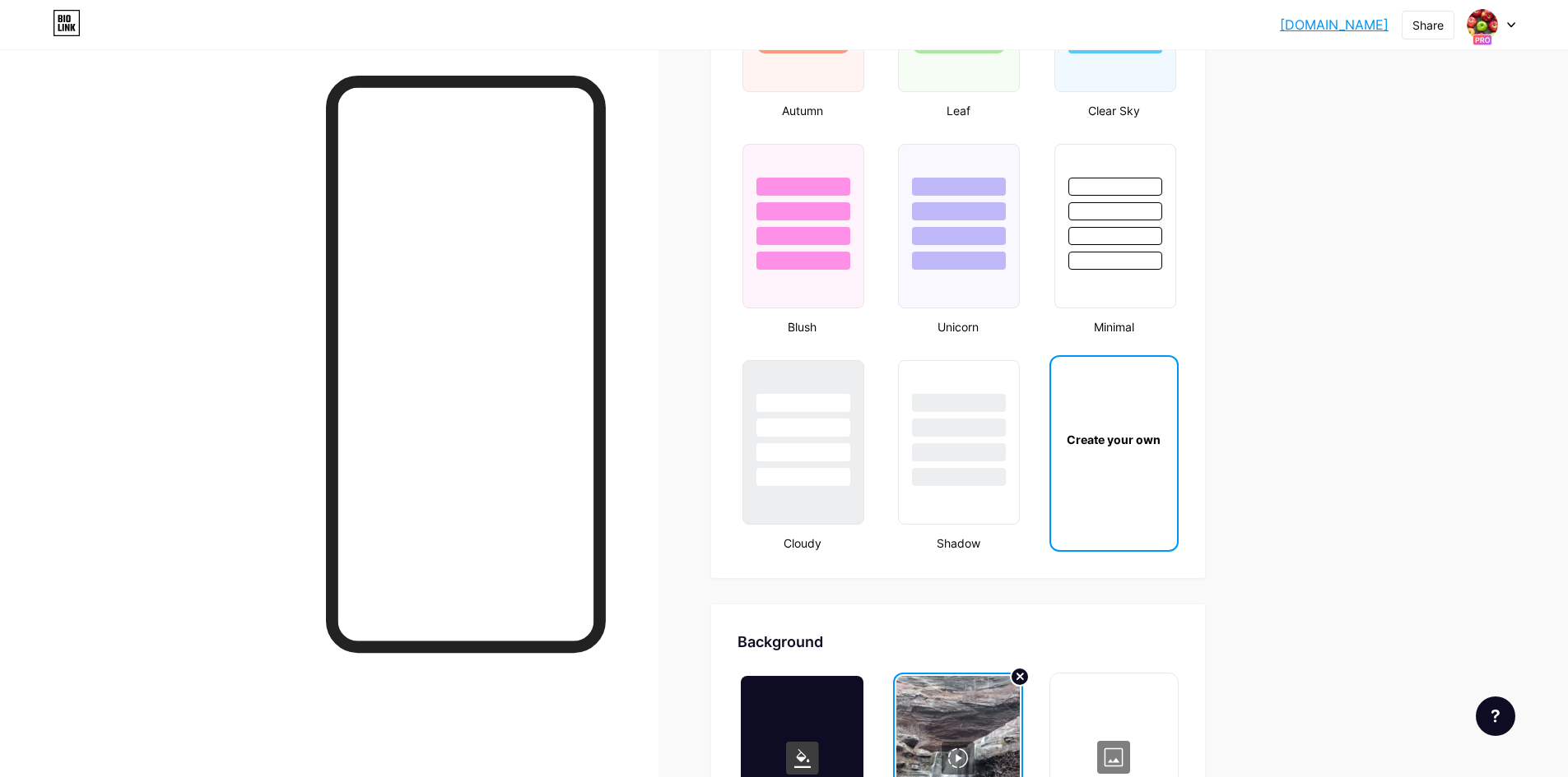
scroll to position [1481, 0]
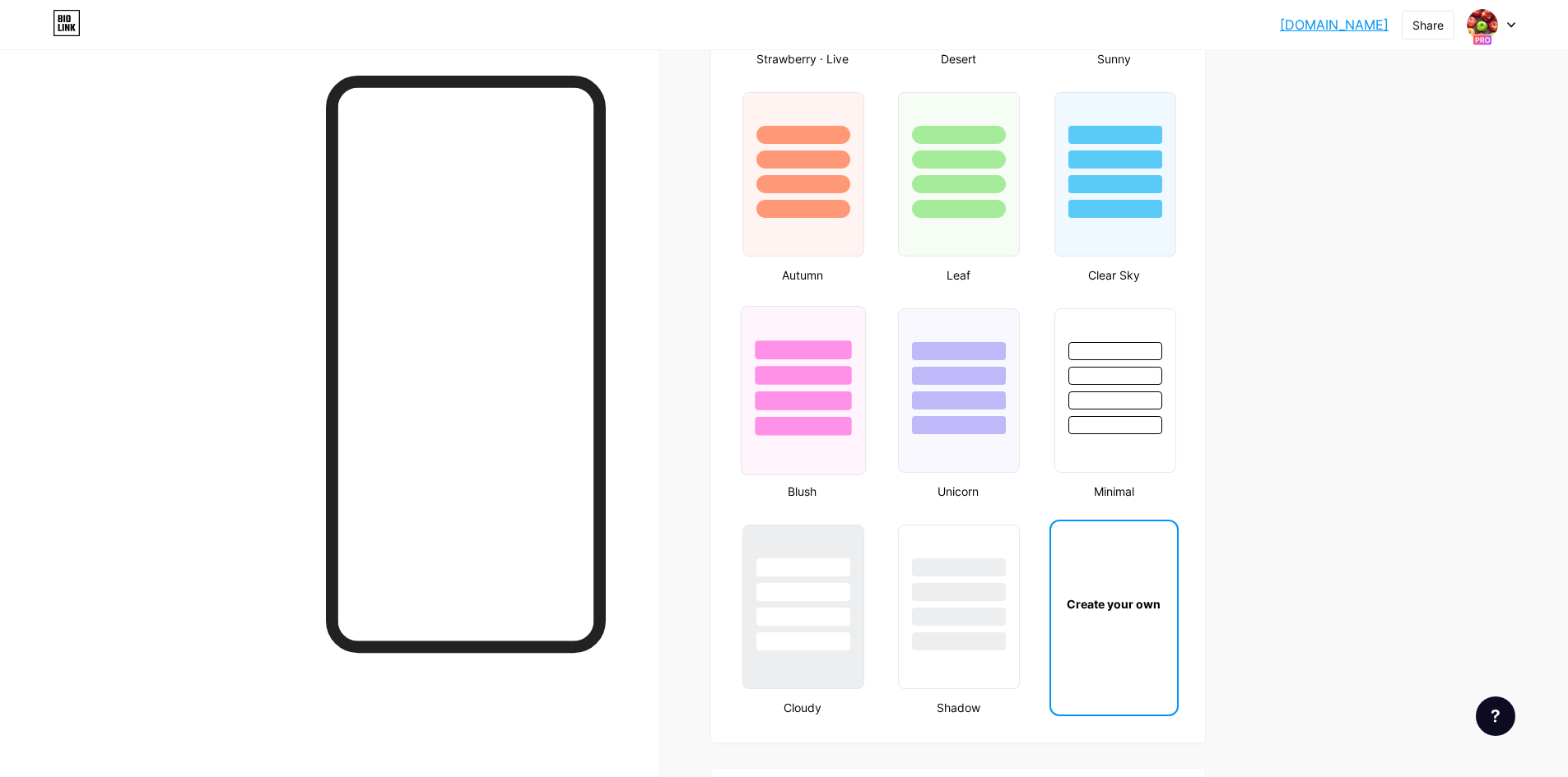
click at [812, 396] on div at bounding box center [802, 401] width 96 height 18
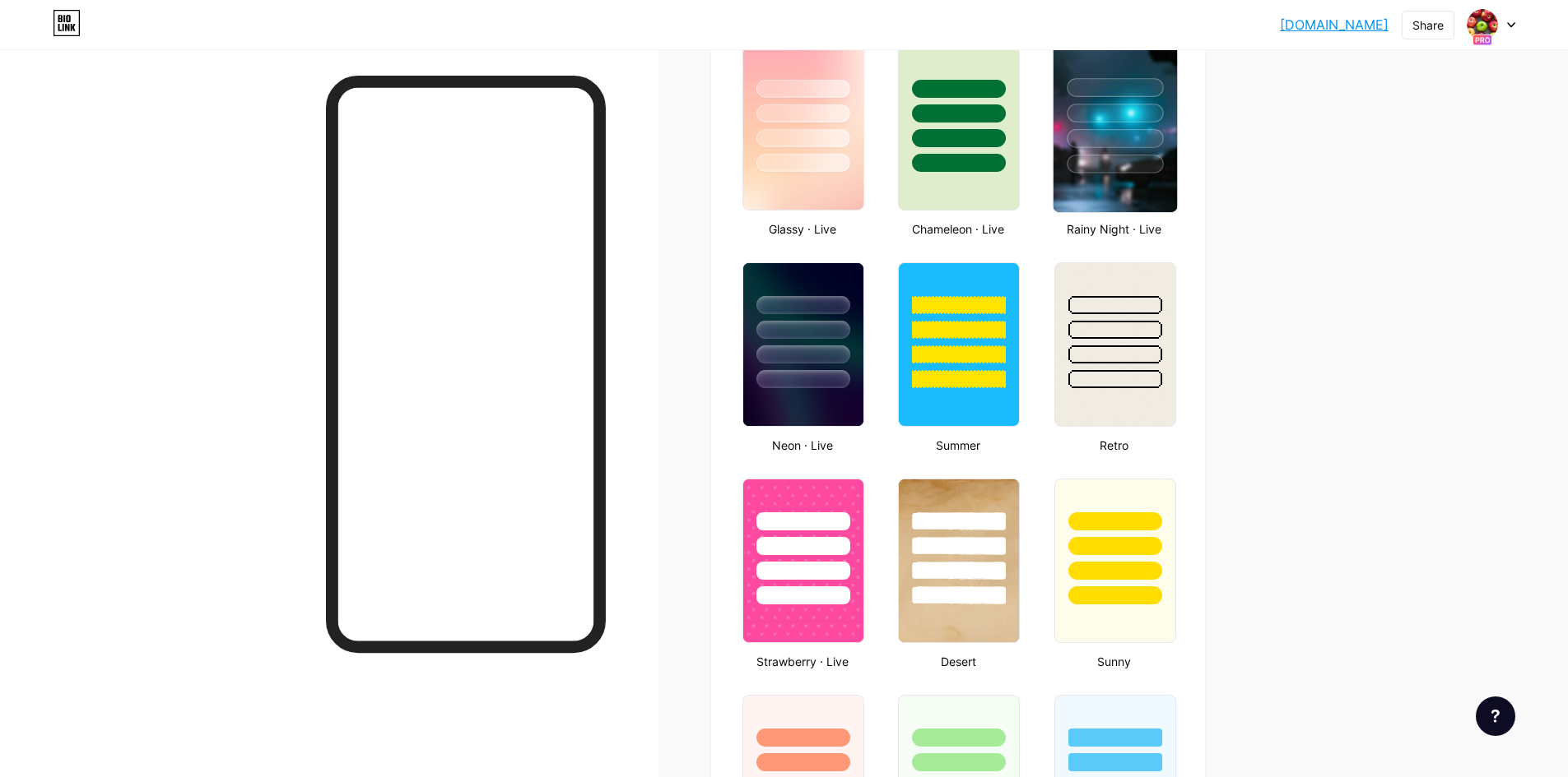
scroll to position [783, 0]
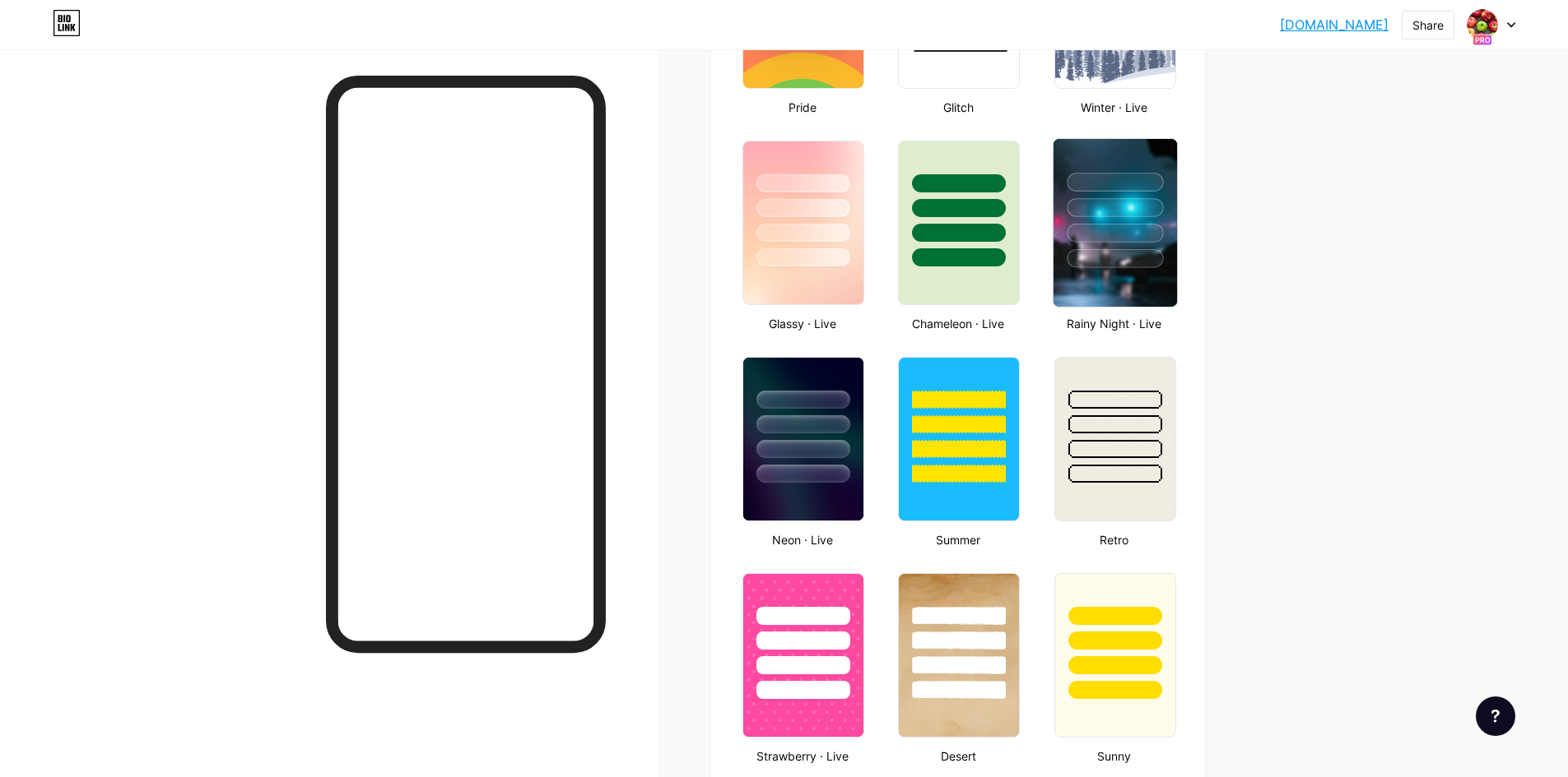
click at [1121, 226] on div at bounding box center [1114, 232] width 96 height 18
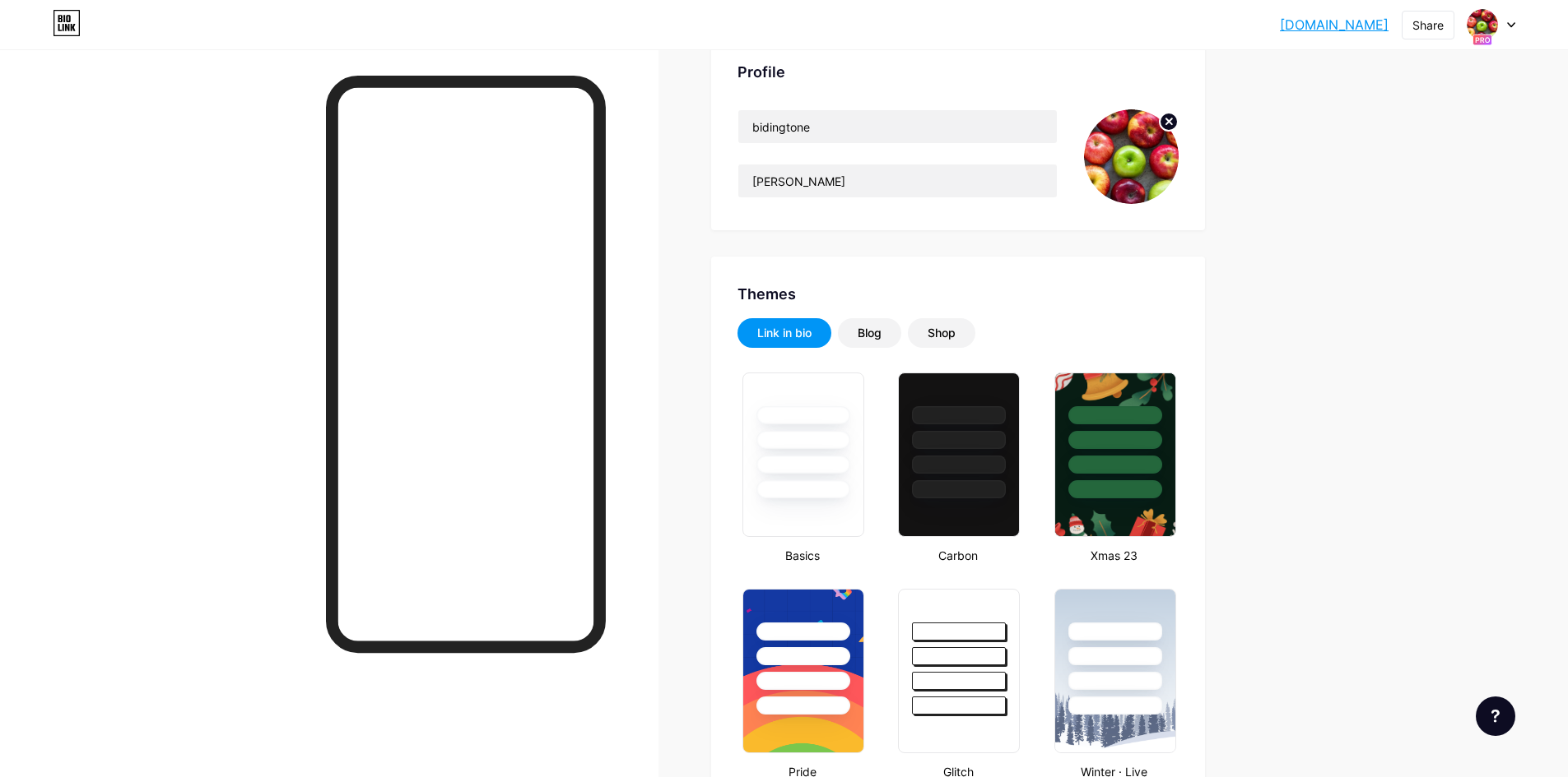
scroll to position [0, 0]
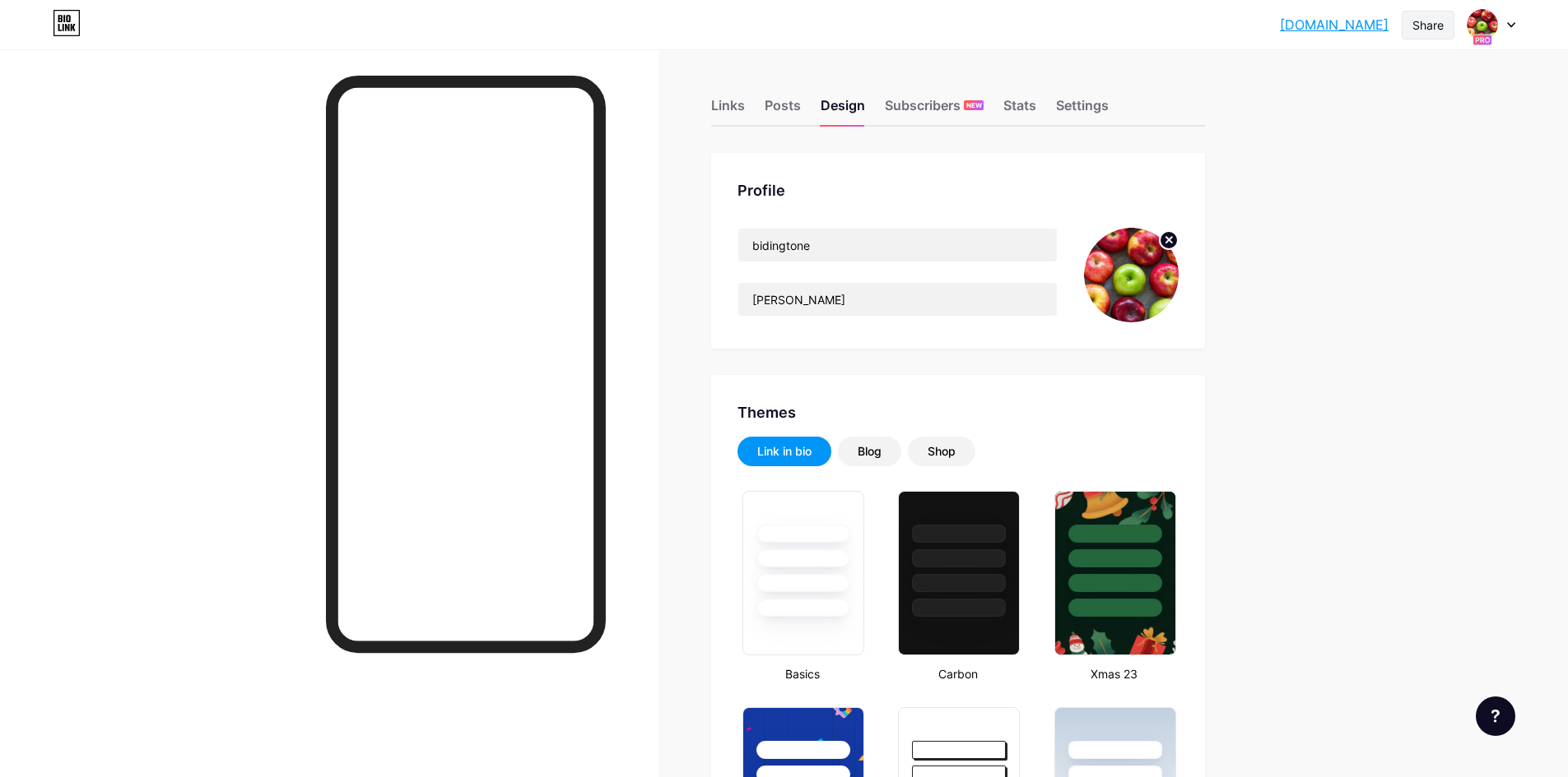
click at [1266, 29] on div "Share" at bounding box center [1428, 25] width 31 height 18
click at [1266, 127] on div "Get my QR code" at bounding box center [1312, 124] width 103 height 19
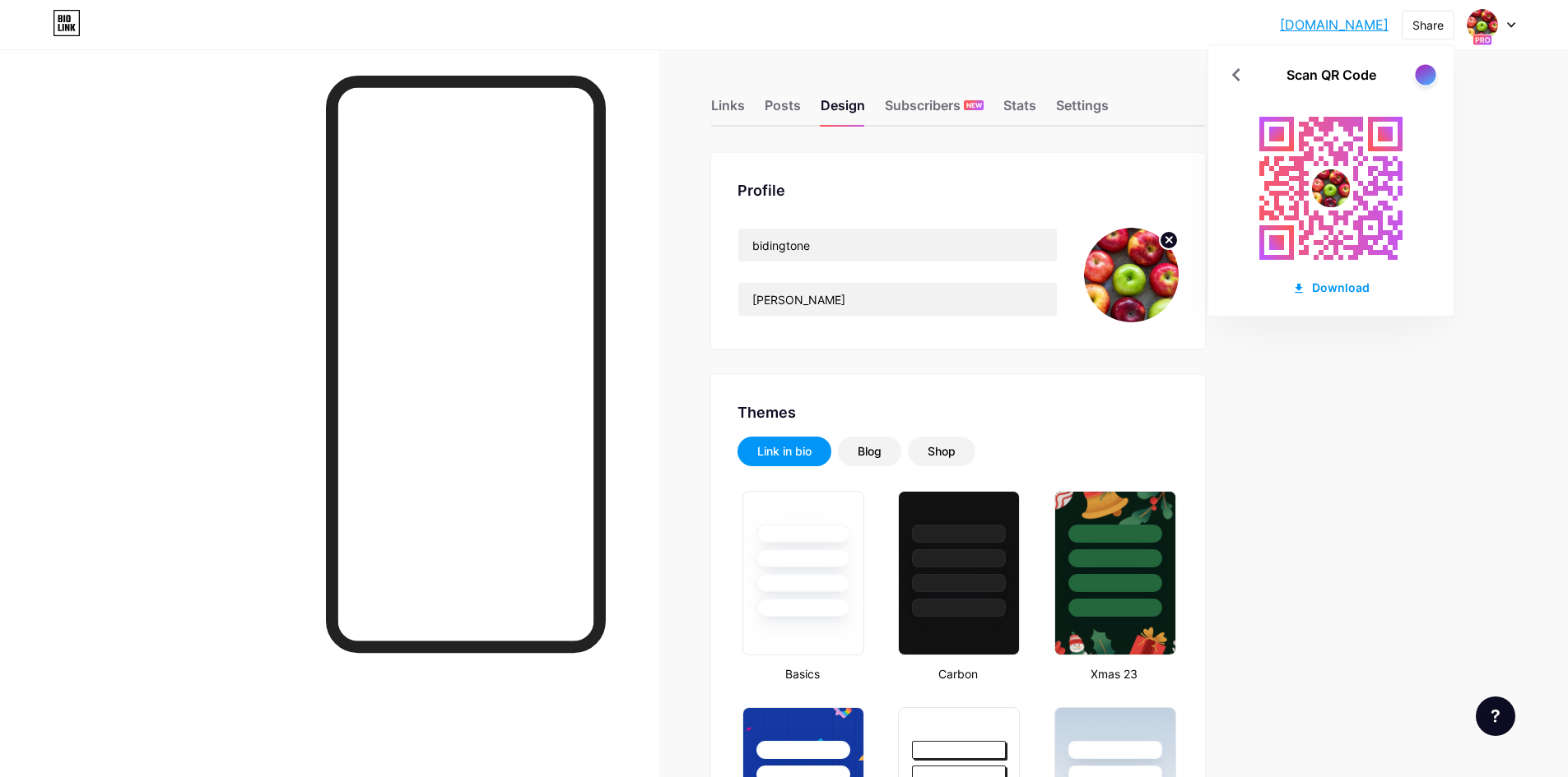
click at [1266, 80] on div at bounding box center [1424, 74] width 20 height 20
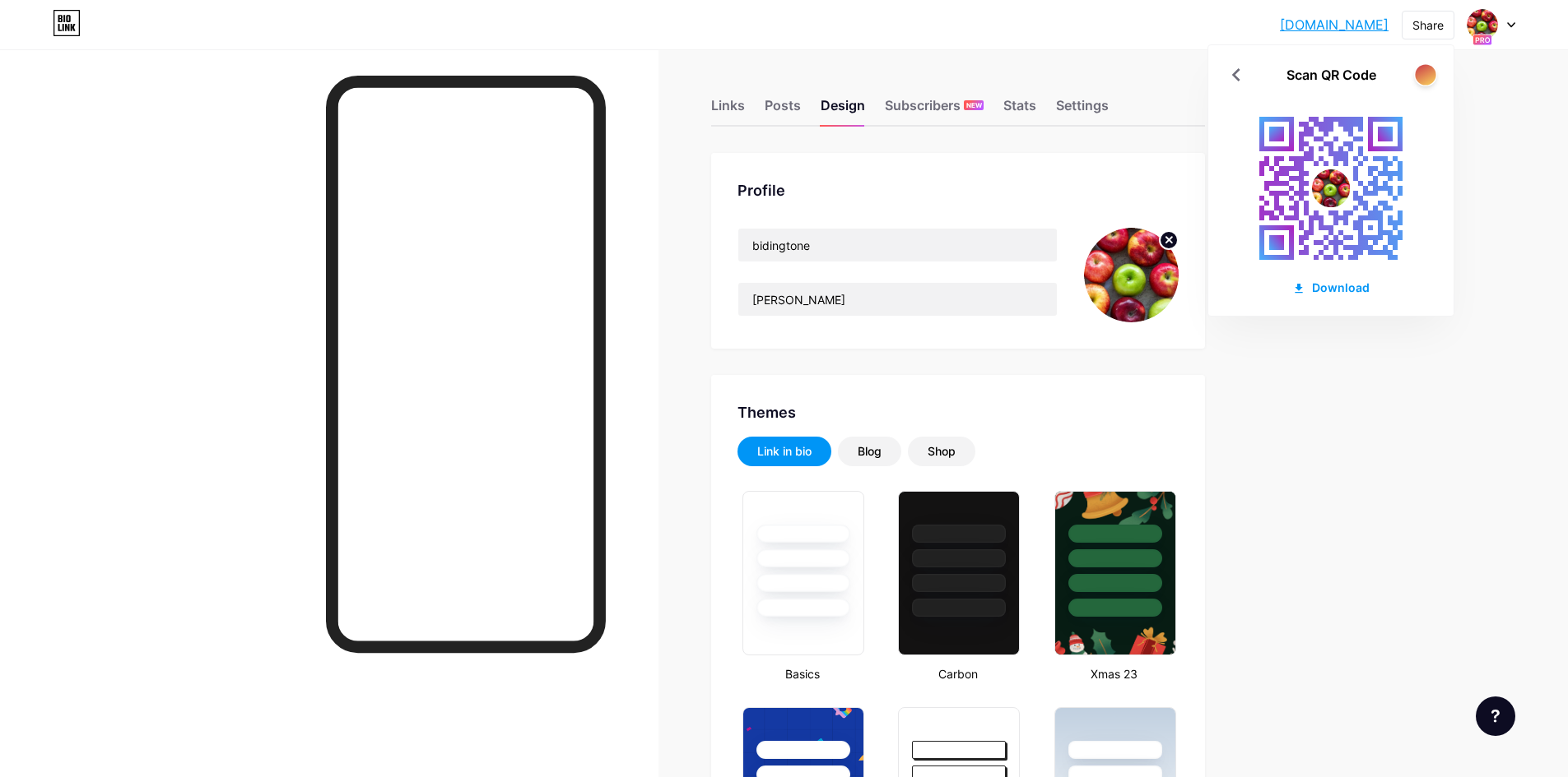
click at [1266, 79] on div at bounding box center [1424, 74] width 20 height 20
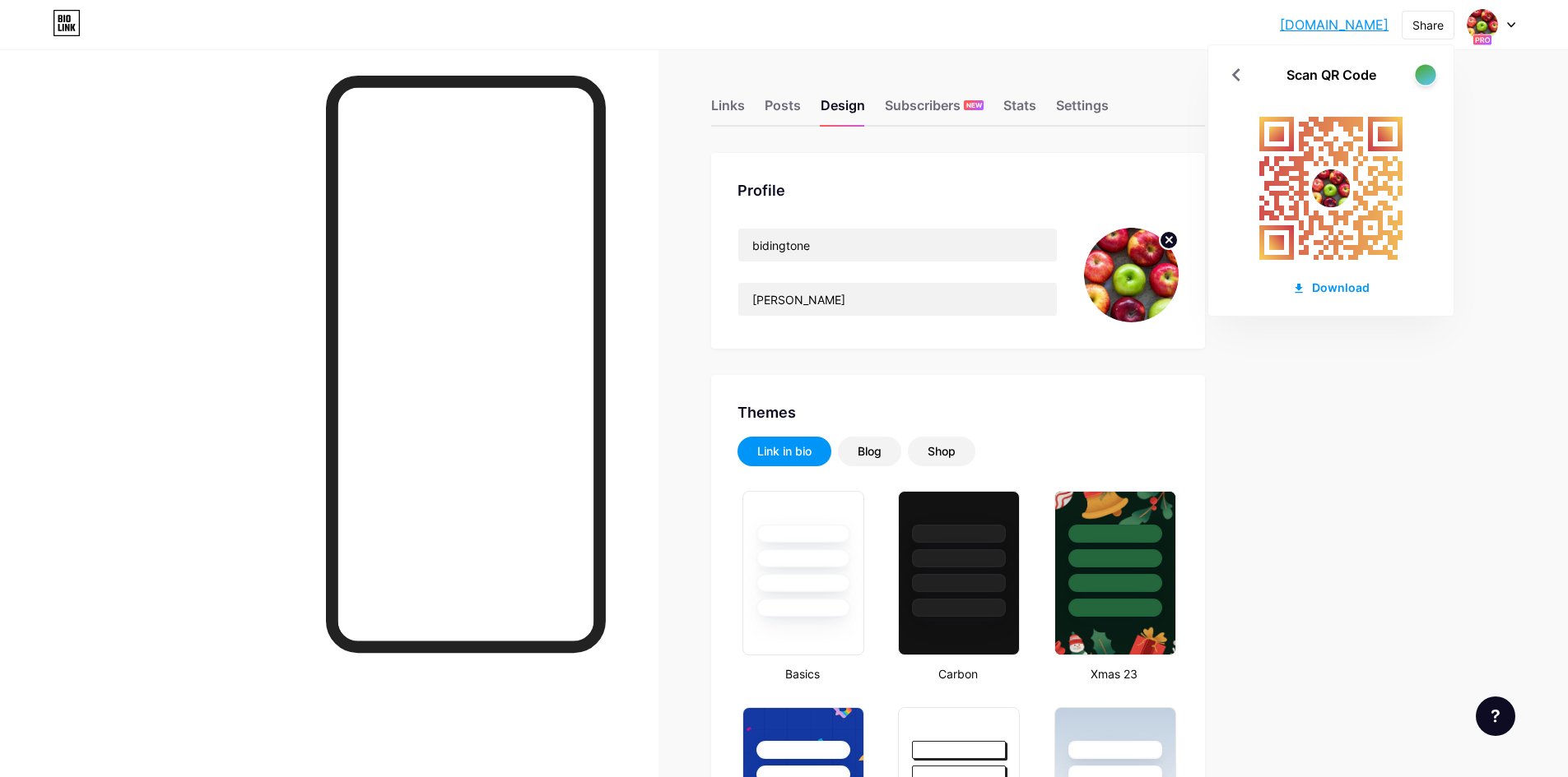
click at [1266, 78] on div at bounding box center [1424, 74] width 20 height 20
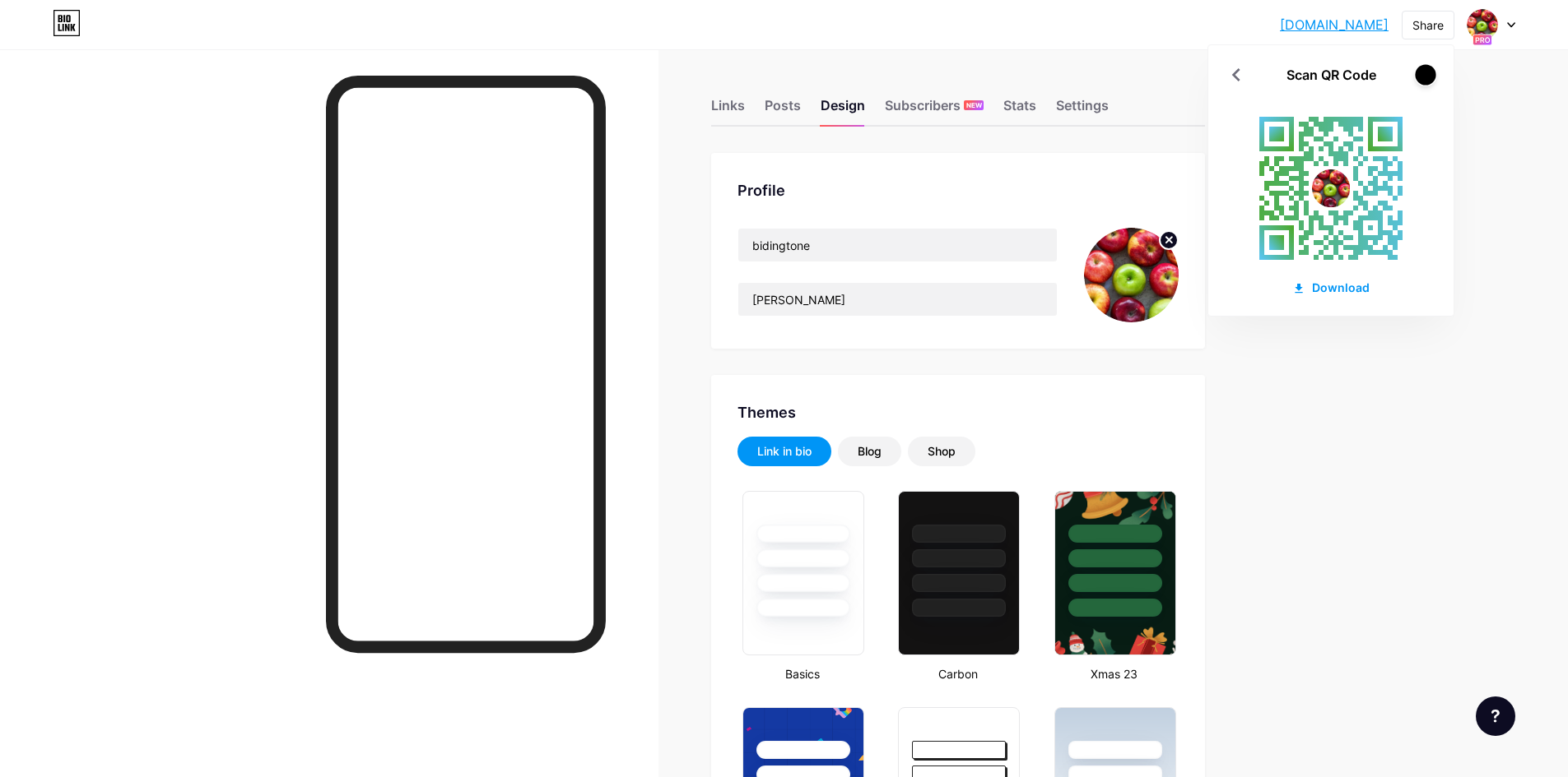
click at [1266, 78] on div at bounding box center [1424, 74] width 20 height 20
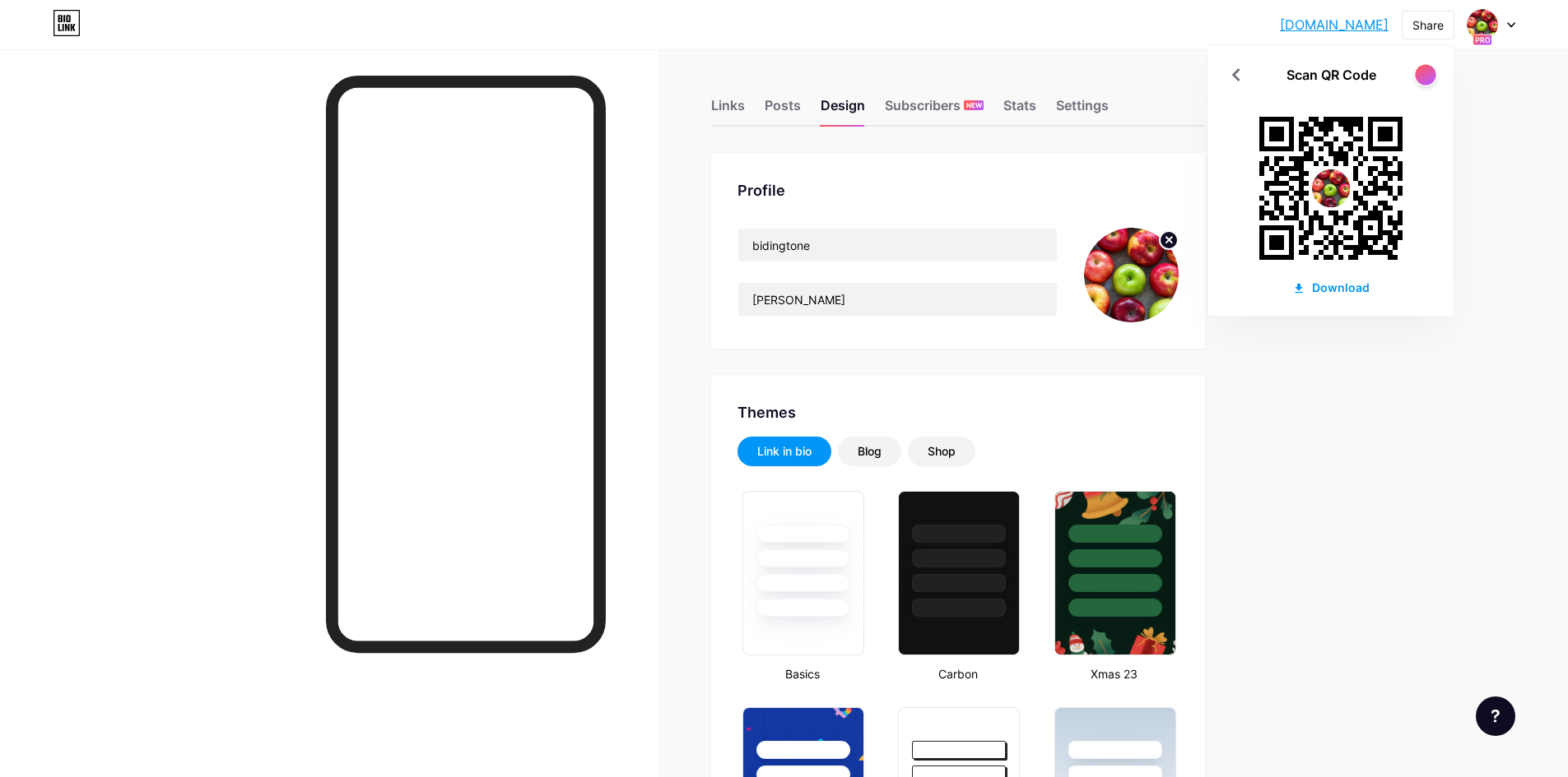
click at [1266, 78] on div at bounding box center [1424, 74] width 20 height 20
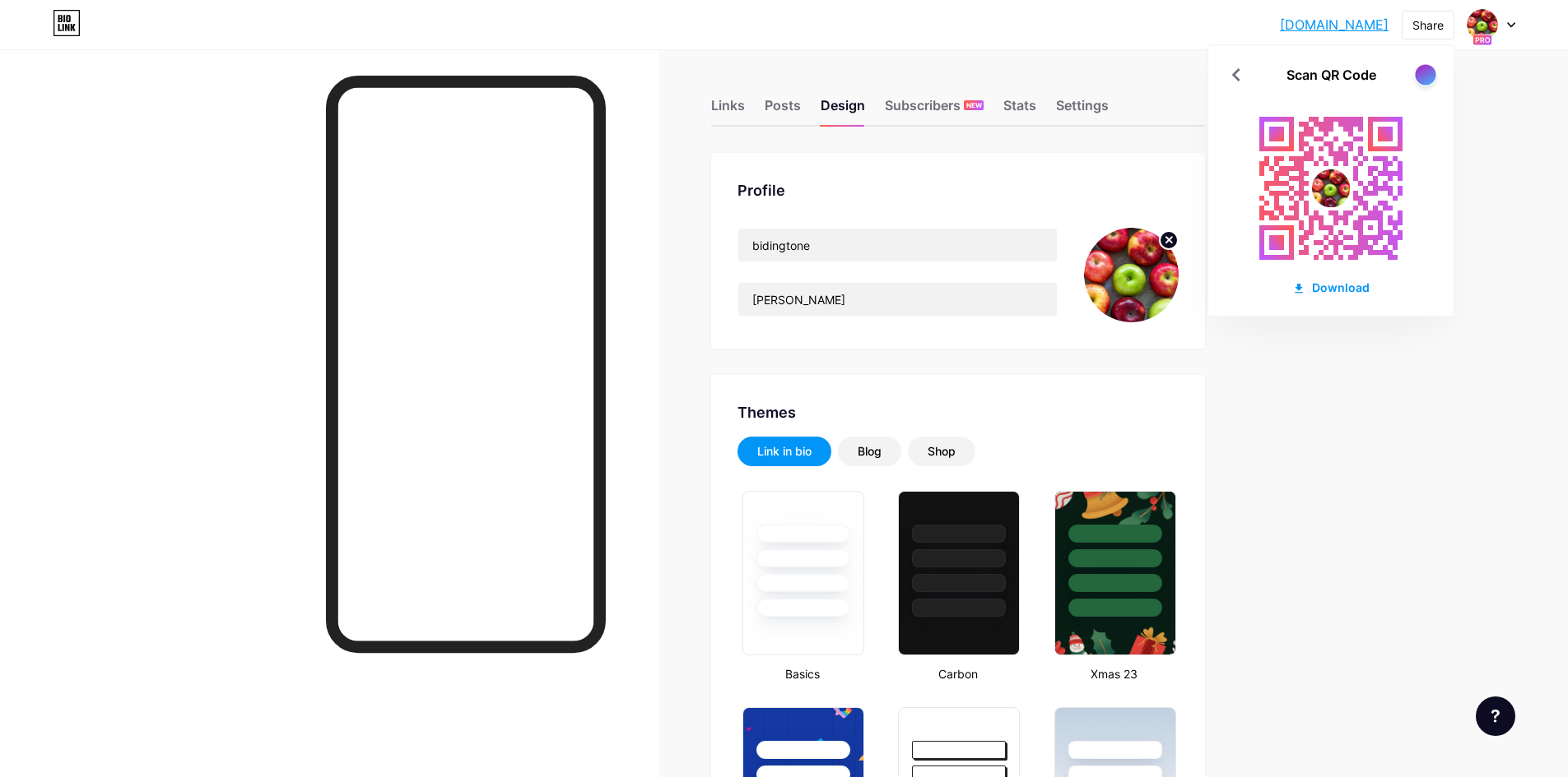
click at [1266, 78] on div at bounding box center [1424, 74] width 20 height 20
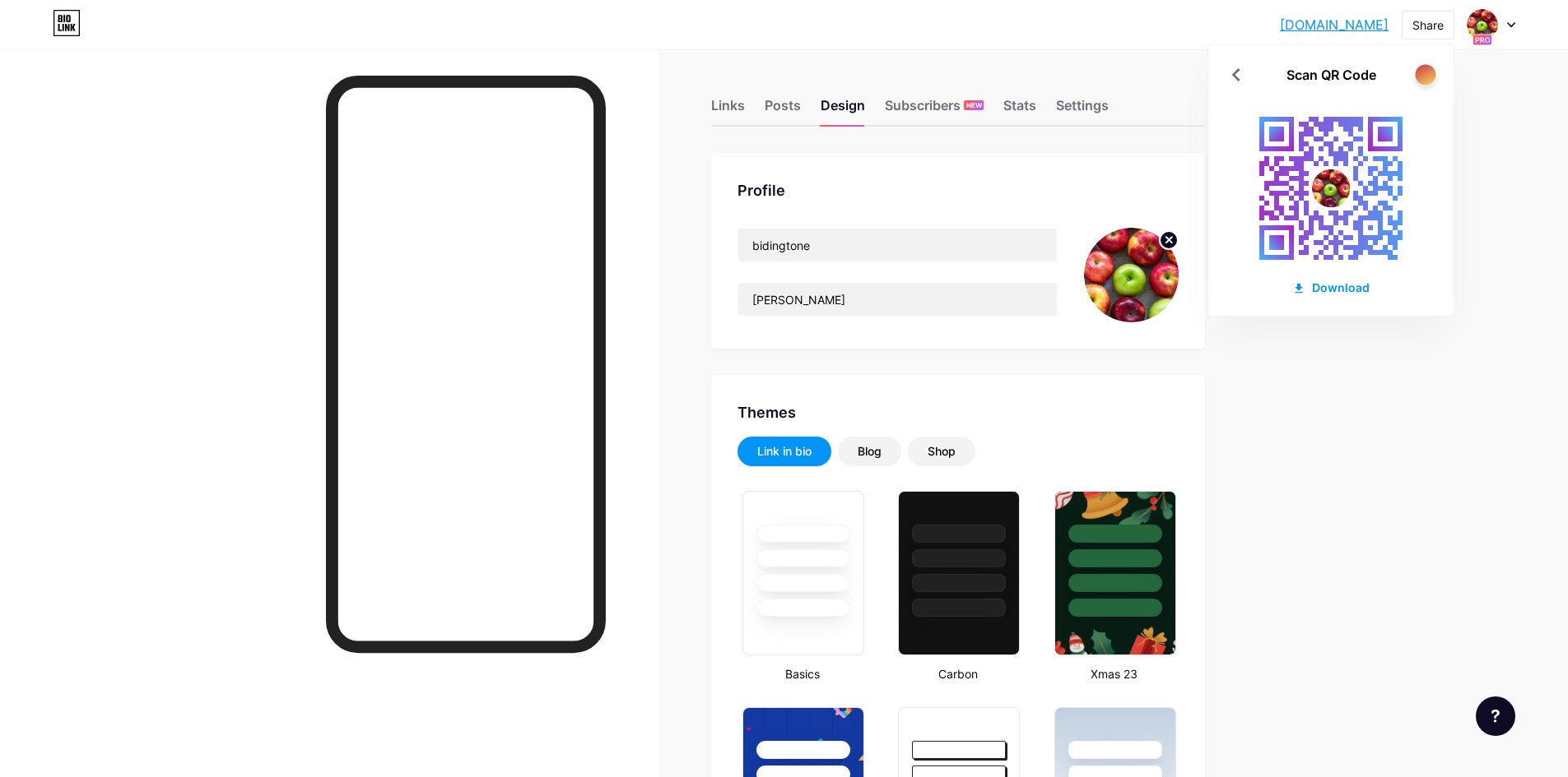
click at [1266, 78] on div at bounding box center [1424, 74] width 20 height 20
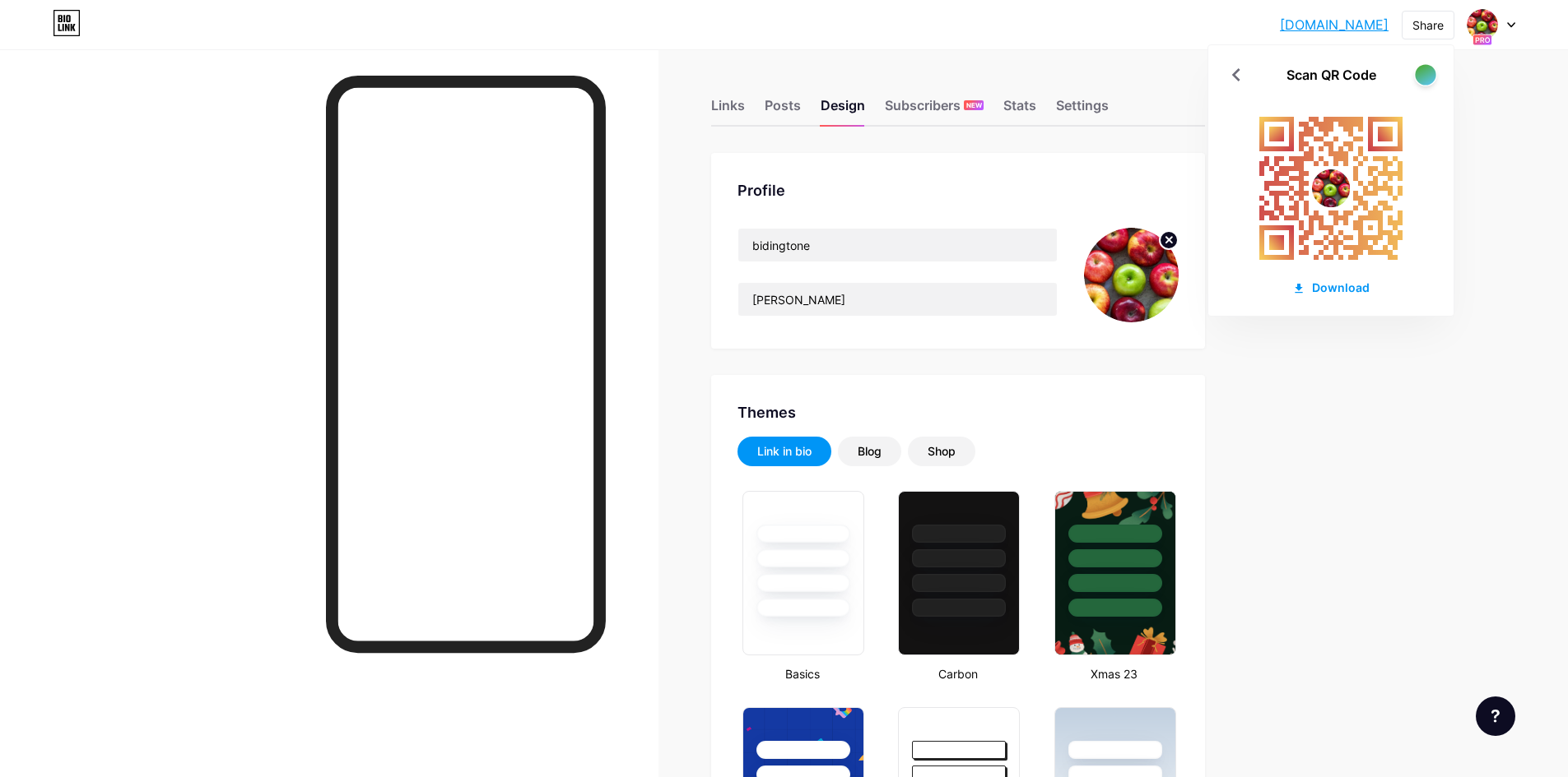
click at [1266, 78] on div at bounding box center [1424, 74] width 20 height 20
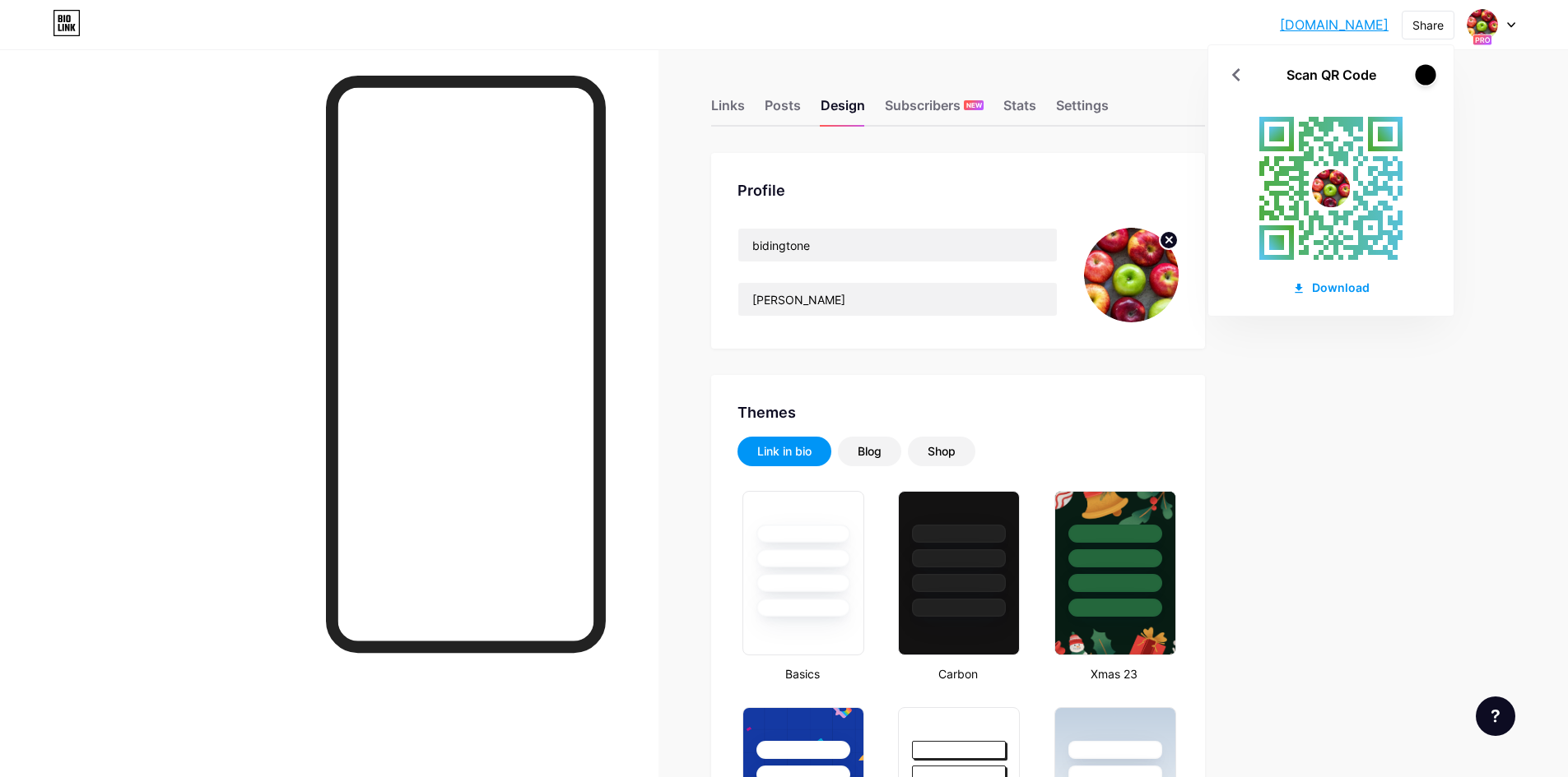
click at [1266, 78] on div at bounding box center [1424, 74] width 20 height 20
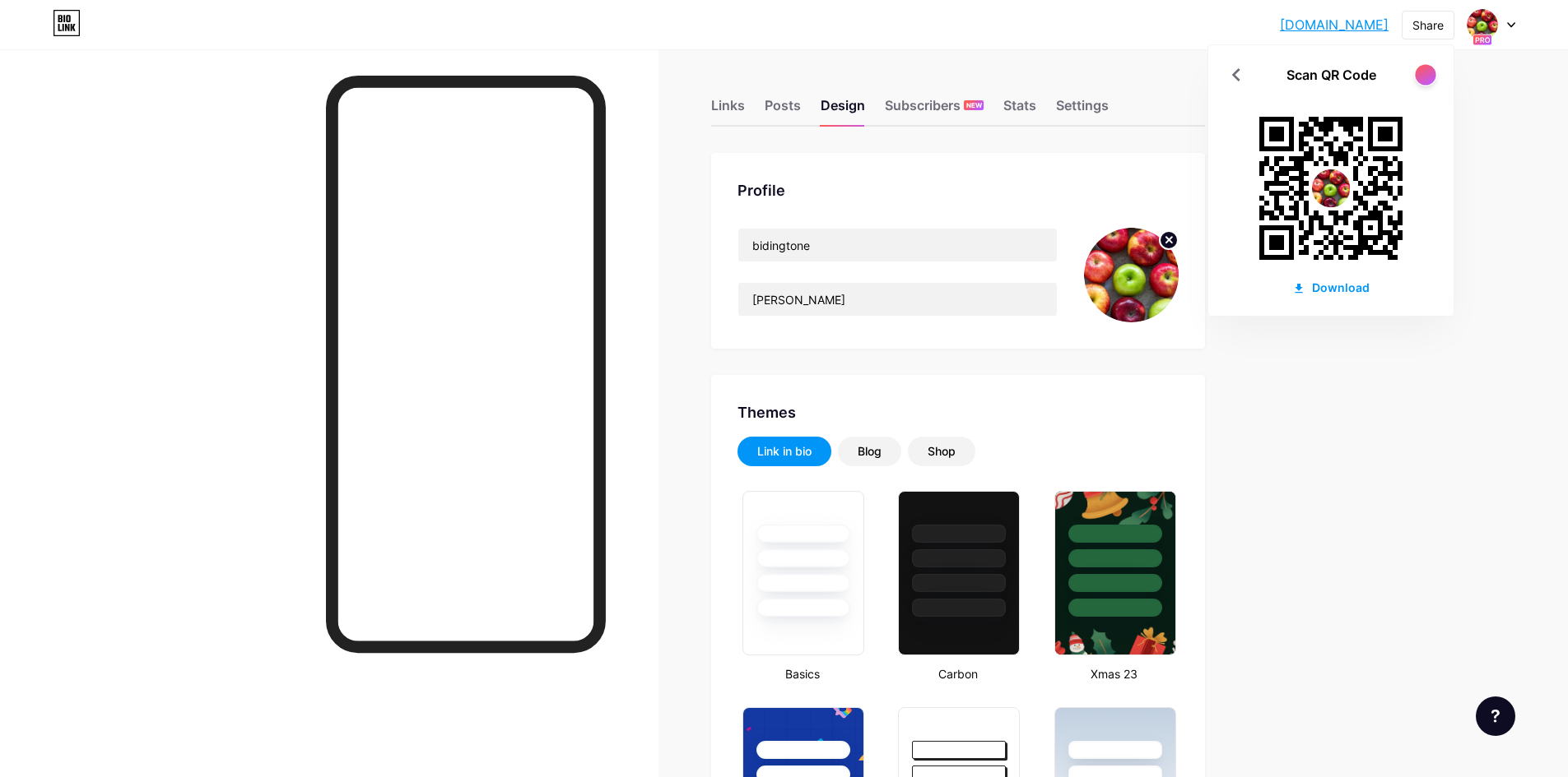
click at [1266, 78] on div at bounding box center [1424, 74] width 20 height 20
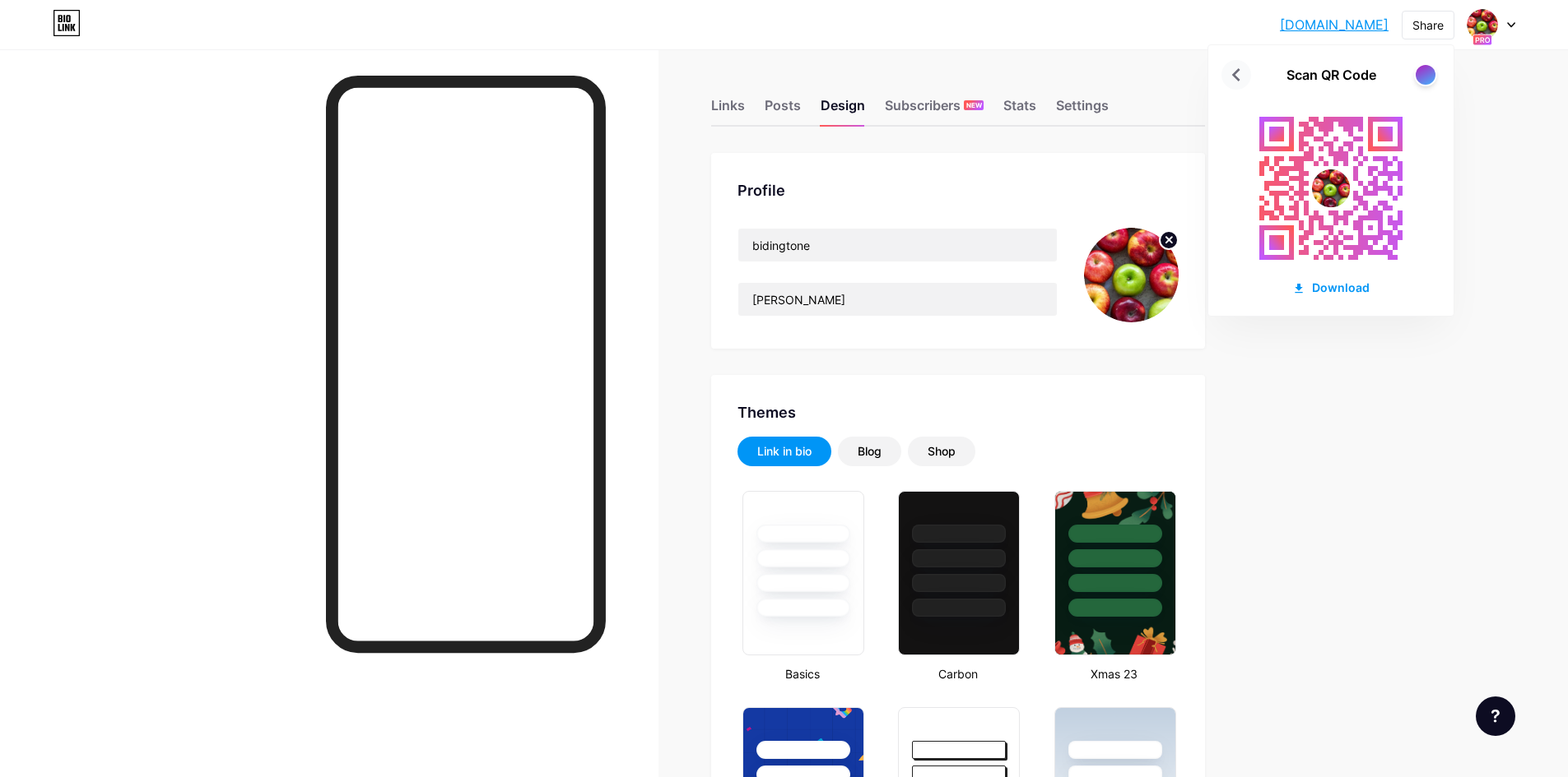
click at [1244, 77] on icon at bounding box center [1235, 74] width 26 height 26
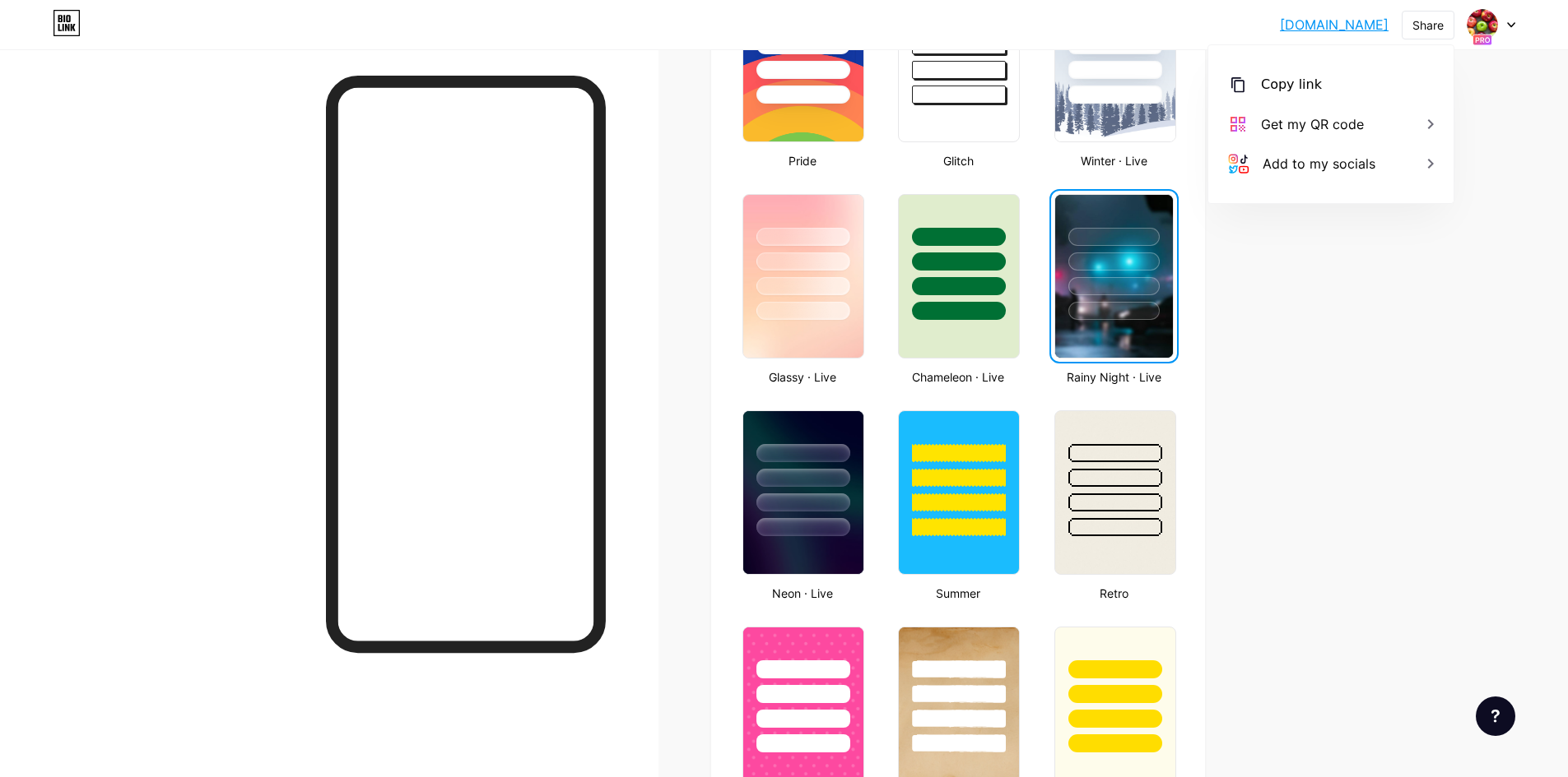
scroll to position [247, 0]
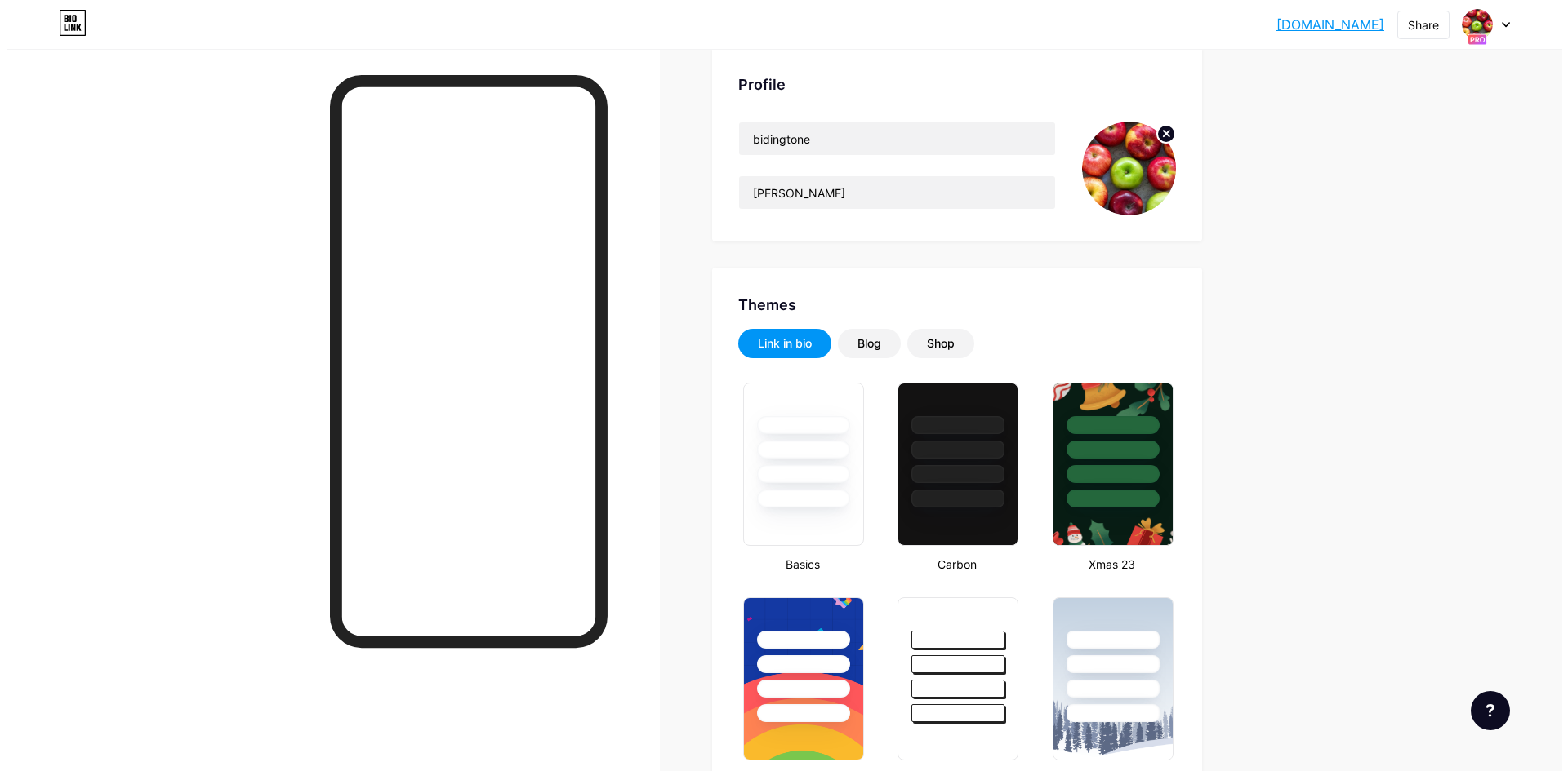
scroll to position [0, 0]
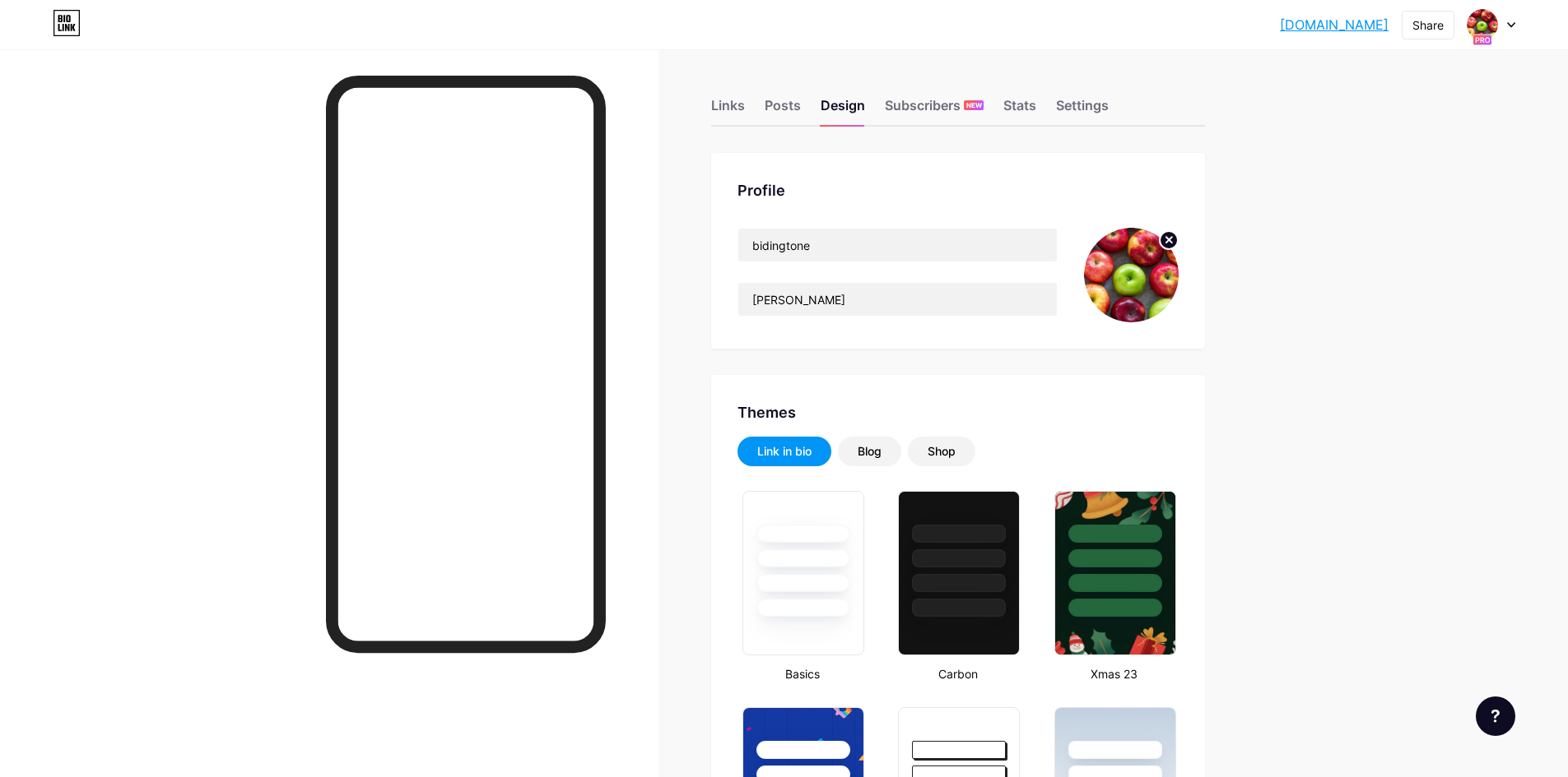
click at [1266, 22] on icon at bounding box center [1511, 25] width 8 height 6
click at [1266, 269] on li "Logout" at bounding box center [1412, 277] width 204 height 45
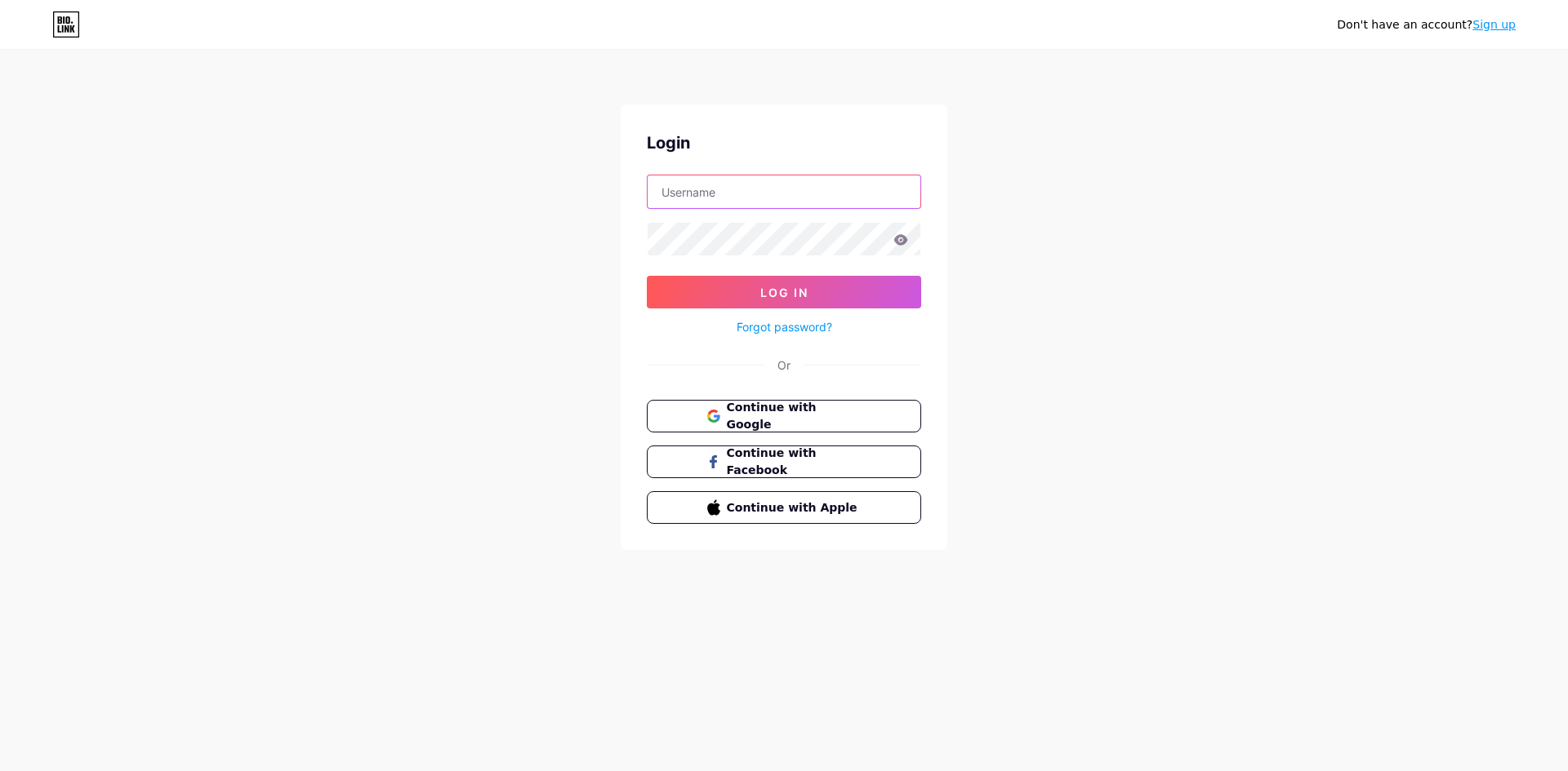
type input "[EMAIL_ADDRESS][DOMAIN_NAME]"
click at [60, 26] on icon at bounding box center [66, 24] width 28 height 26
